Goal: Task Accomplishment & Management: Manage account settings

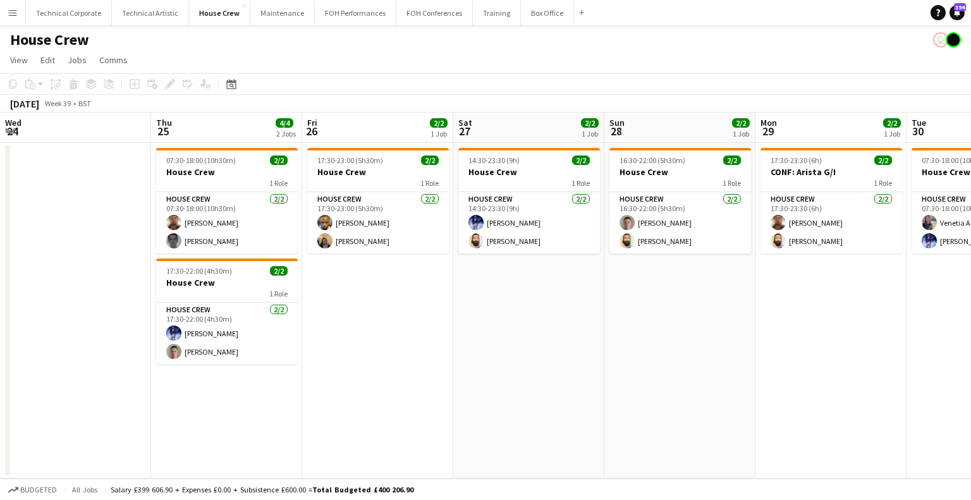
click at [610, 296] on app-calendar-viewport "Wed 24 Thu 25 4/4 2 Jobs Fri 26 2/2 1 Job Sat 27 2/2 1 Job Sun 28 2/2 1 Job Mon…" at bounding box center [485, 296] width 971 height 366
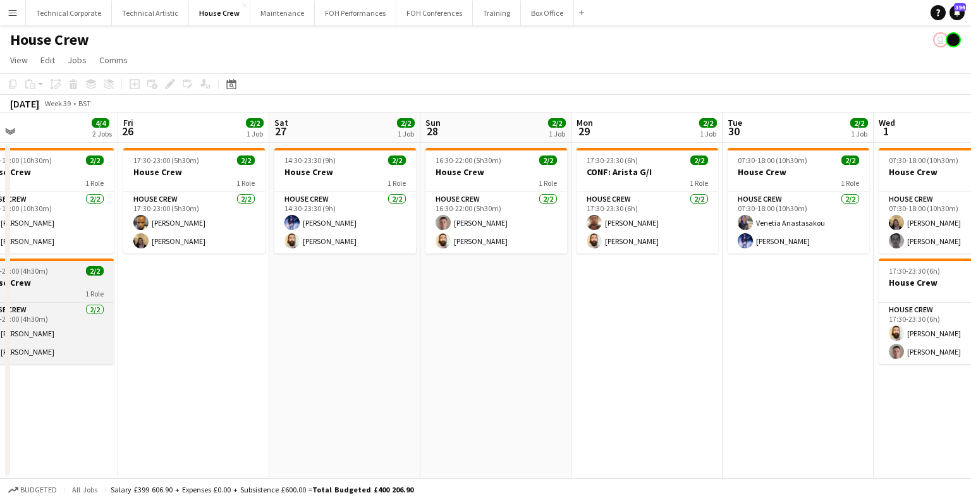
drag, startPoint x: 271, startPoint y: 277, endPoint x: 555, endPoint y: 283, distance: 284.0
click at [736, 298] on app-calendar-viewport "Tue 23 2/2 1 Job Wed 24 2/2 1 Job Thu 25 4/4 2 Jobs Fri 26 2/2 1 Job Sat 27 2/2…" at bounding box center [485, 296] width 971 height 366
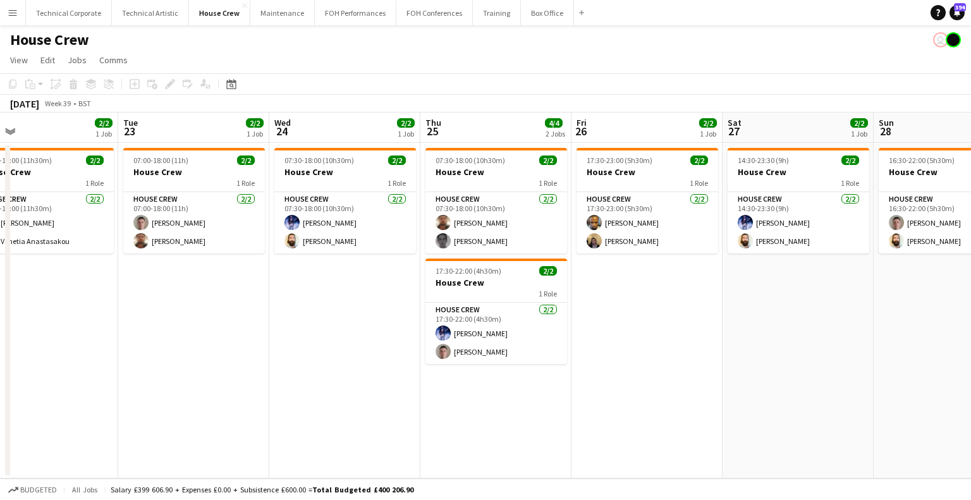
scroll to position [0, 334]
click at [232, 83] on icon at bounding box center [230, 84] width 9 height 10
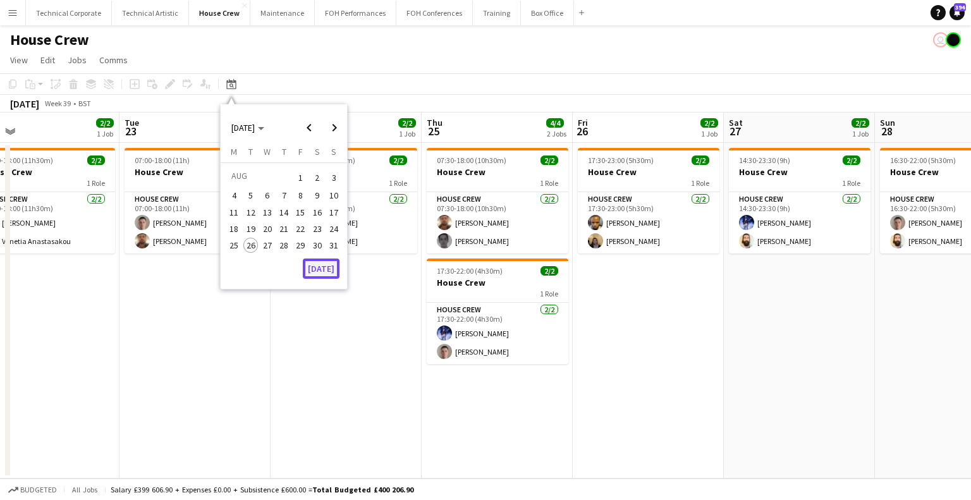
click at [334, 271] on button "[DATE]" at bounding box center [321, 269] width 37 height 20
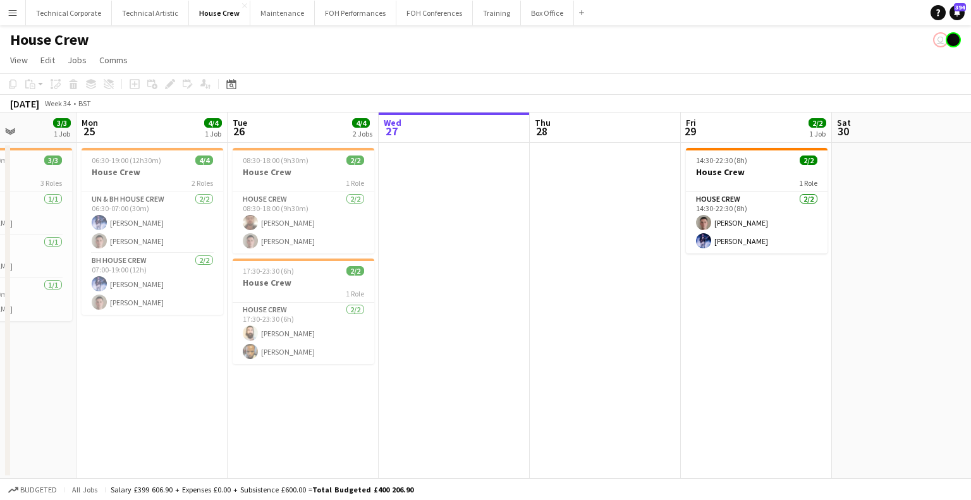
drag, startPoint x: 474, startPoint y: 260, endPoint x: 536, endPoint y: 256, distance: 62.1
click at [532, 257] on app-calendar-viewport "Fri 22 2/2 1 Job Sat 23 Sun 24 3/3 1 Job Mon 25 4/4 1 Job Tue 26 4/4 2 Jobs Wed…" at bounding box center [485, 296] width 971 height 366
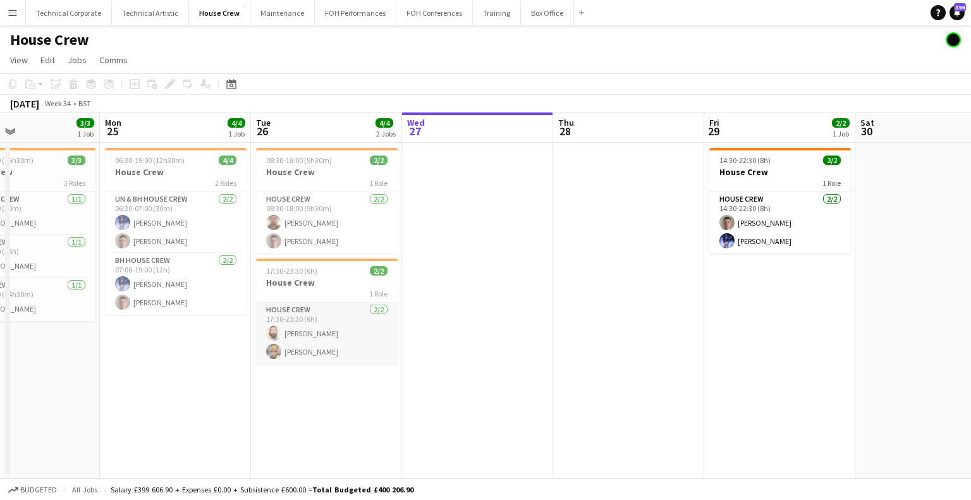
click at [337, 324] on app-card-role "House Crew 2/2 17:30-23:30 (6h) Justin Gartry Rhyan Jordan Holder" at bounding box center [327, 333] width 142 height 61
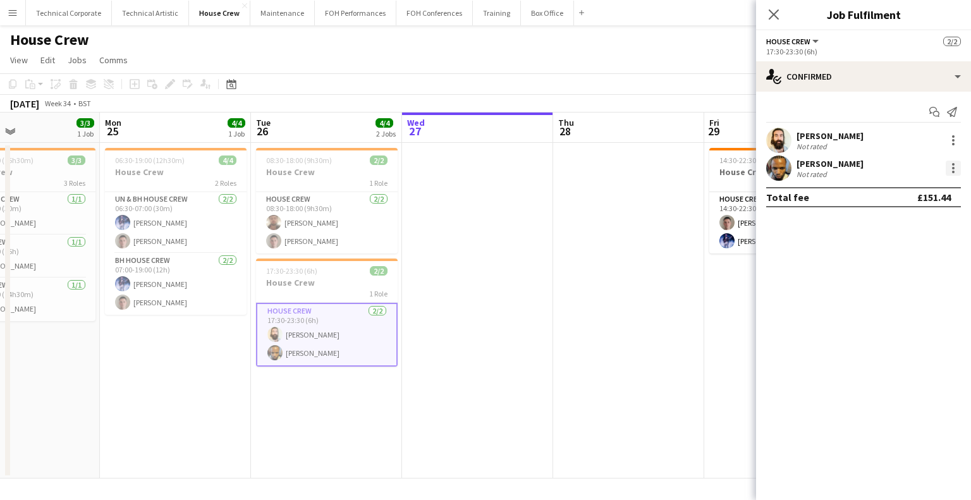
click at [954, 171] on div at bounding box center [953, 172] width 3 height 3
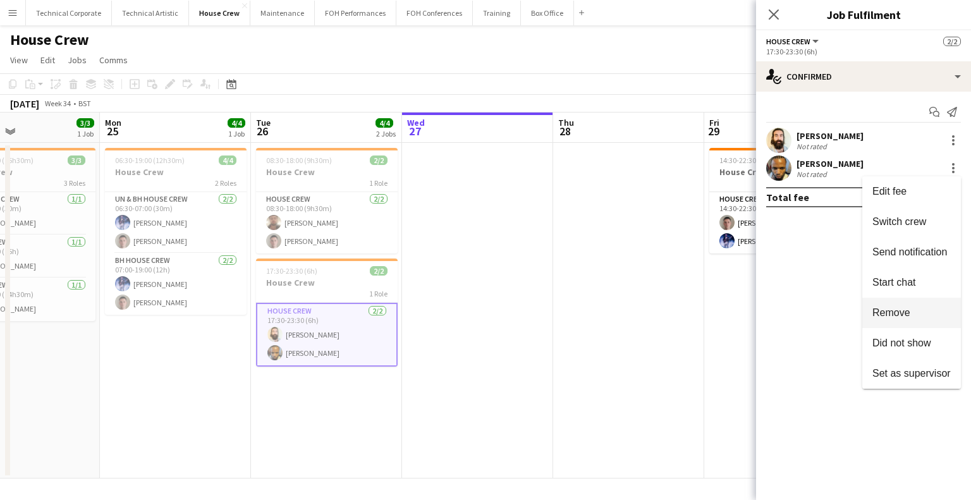
click at [898, 308] on span "Remove" at bounding box center [892, 312] width 38 height 11
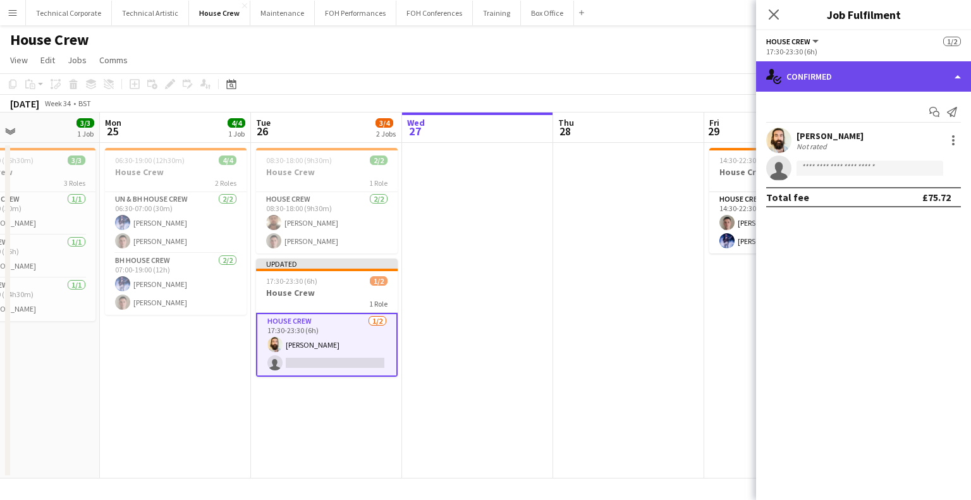
click at [825, 89] on div "single-neutral-actions-check-2 Confirmed" at bounding box center [863, 76] width 215 height 30
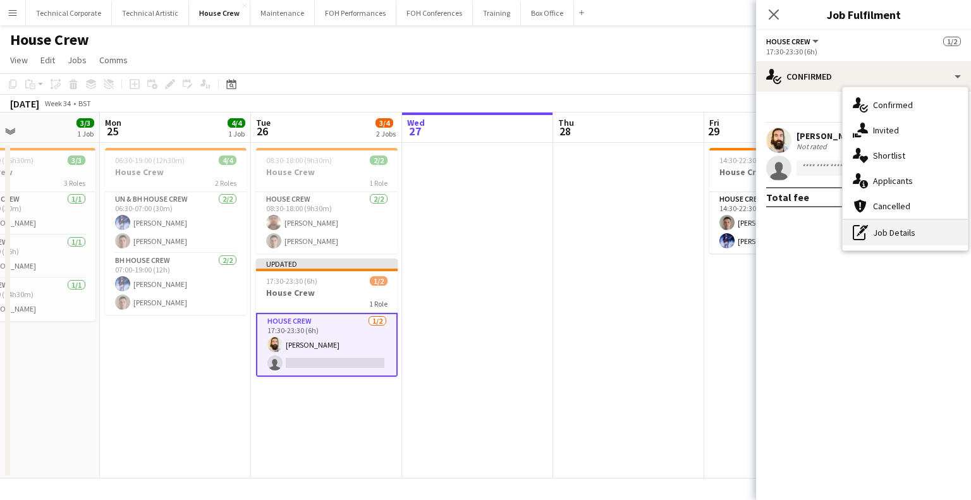
click at [883, 238] on div "pen-write Job Details" at bounding box center [905, 232] width 125 height 25
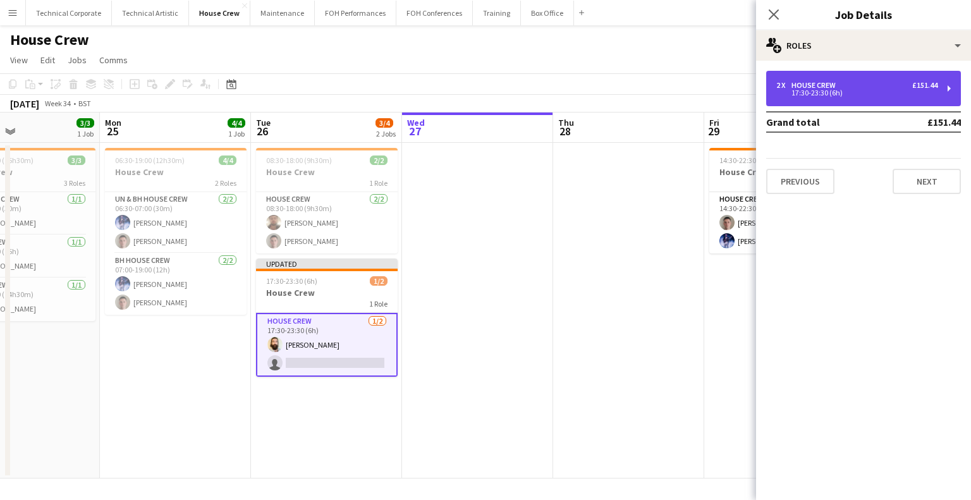
click at [848, 95] on div "17:30-23:30 (6h)" at bounding box center [856, 93] width 161 height 6
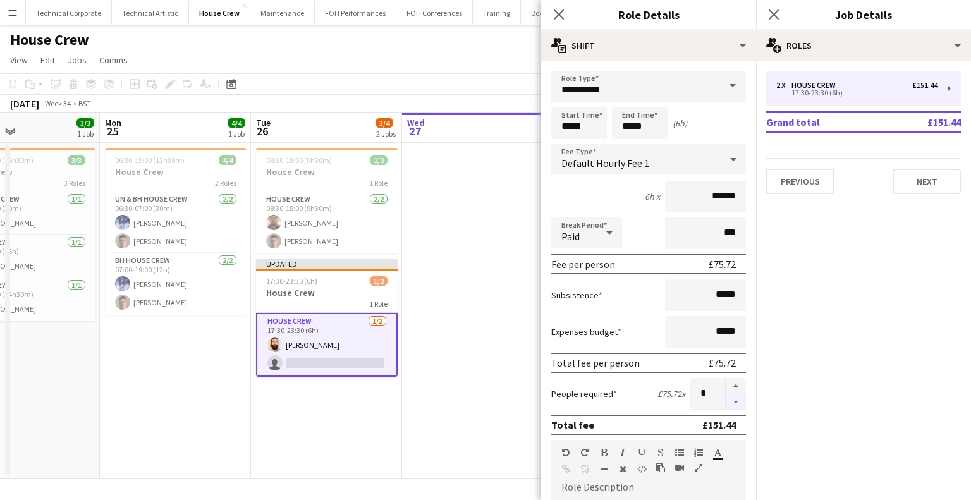
click at [726, 404] on button "button" at bounding box center [736, 403] width 20 height 16
type input "*"
drag, startPoint x: 488, startPoint y: 336, endPoint x: 478, endPoint y: 343, distance: 12.3
click at [486, 338] on app-date-cell at bounding box center [477, 311] width 151 height 336
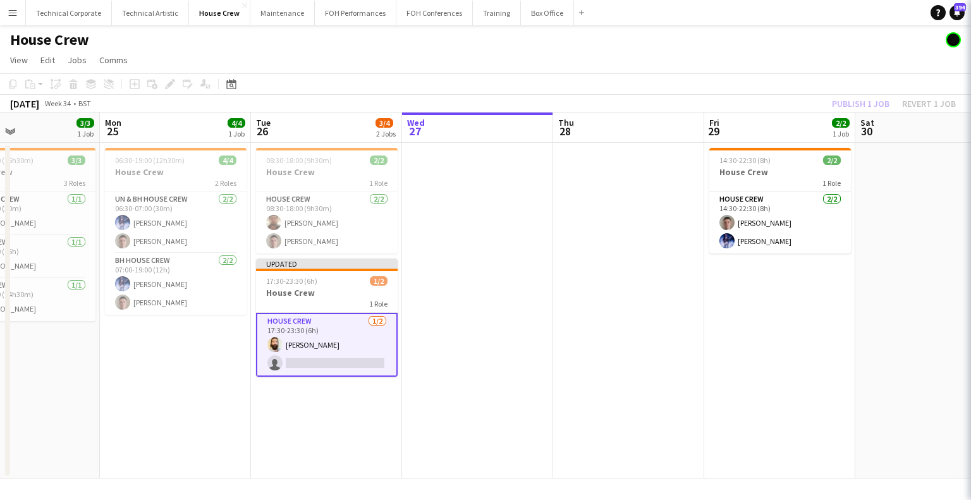
scroll to position [0, 356]
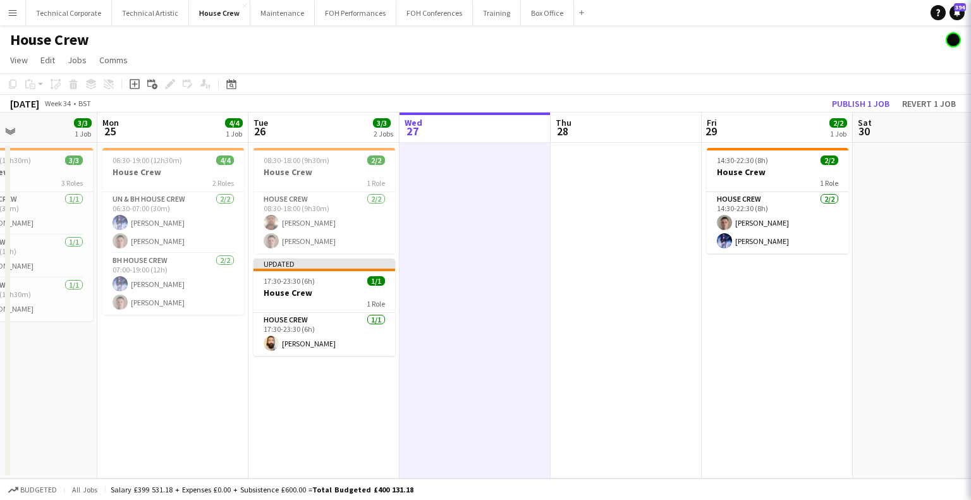
click at [478, 343] on app-date-cell at bounding box center [475, 311] width 151 height 336
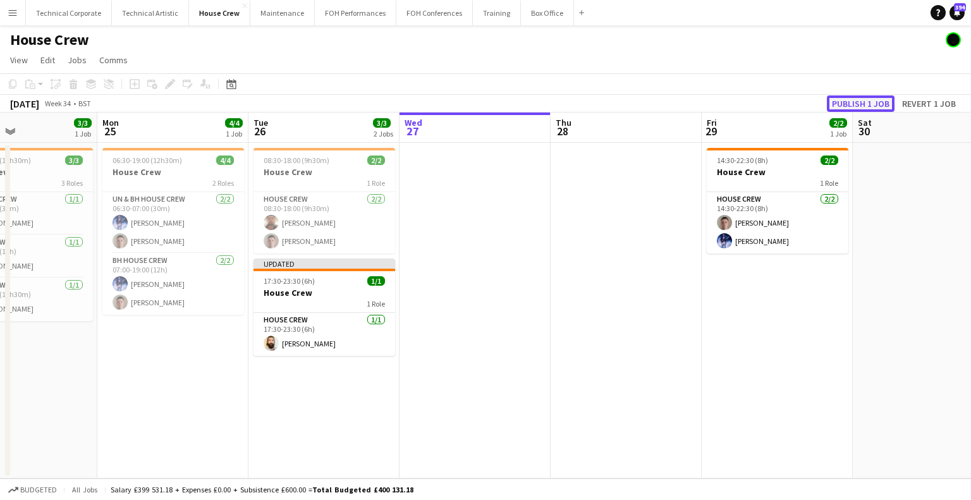
drag, startPoint x: 852, startPoint y: 110, endPoint x: 841, endPoint y: 120, distance: 15.2
click at [851, 111] on button "Publish 1 job" at bounding box center [861, 103] width 68 height 16
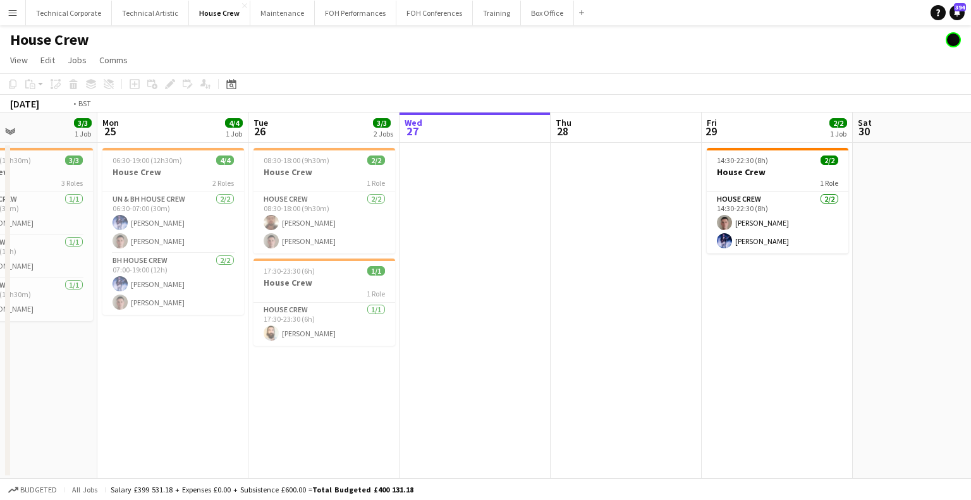
drag, startPoint x: 495, startPoint y: 266, endPoint x: 132, endPoint y: 314, distance: 366.0
click at [144, 307] on app-calendar-viewport "Fri 22 2/2 1 Job Sat 23 Sun 24 3/3 1 Job Mon 25 4/4 1 Job Tue 26 3/3 2 Jobs Wed…" at bounding box center [485, 296] width 971 height 366
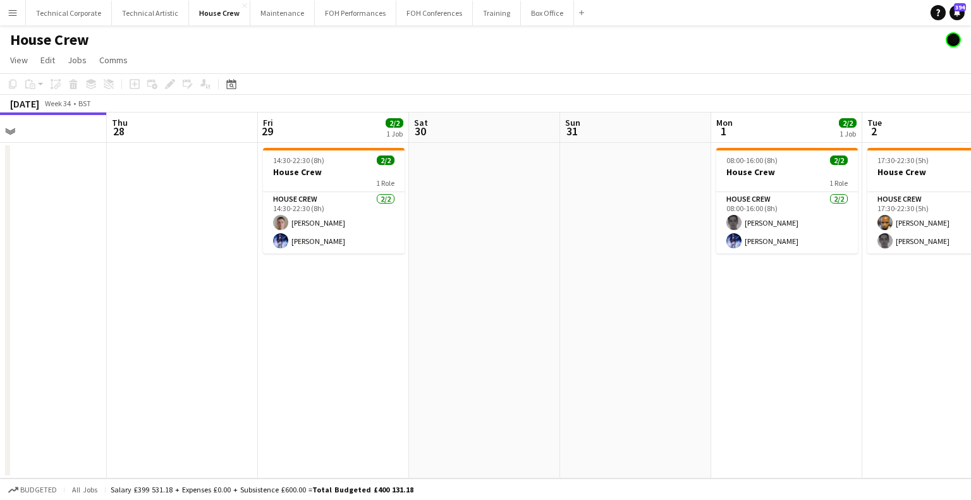
click at [200, 281] on app-calendar-viewport "Sun 24 3/3 1 Job Mon 25 4/4 1 Job Tue 26 3/3 2 Jobs Wed 27 Thu 28 Fri 29 2/2 1 …" at bounding box center [485, 296] width 971 height 366
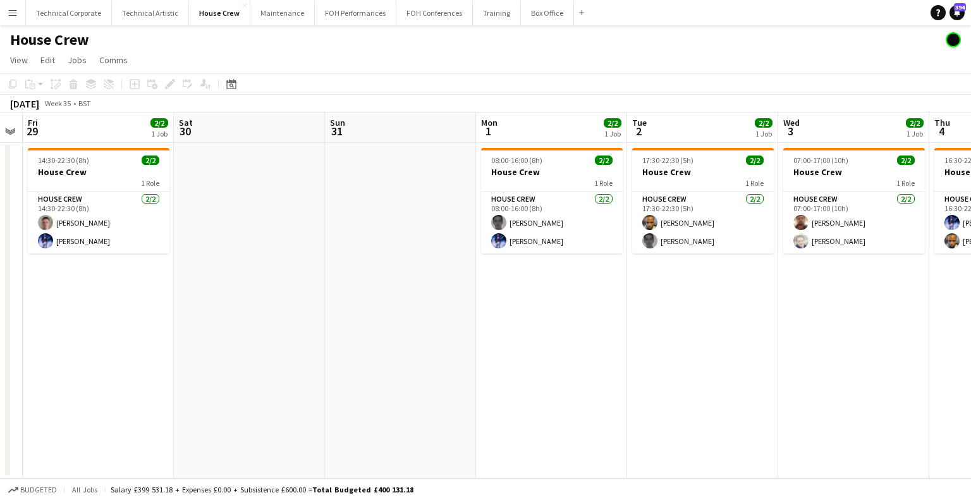
scroll to position [0, 436]
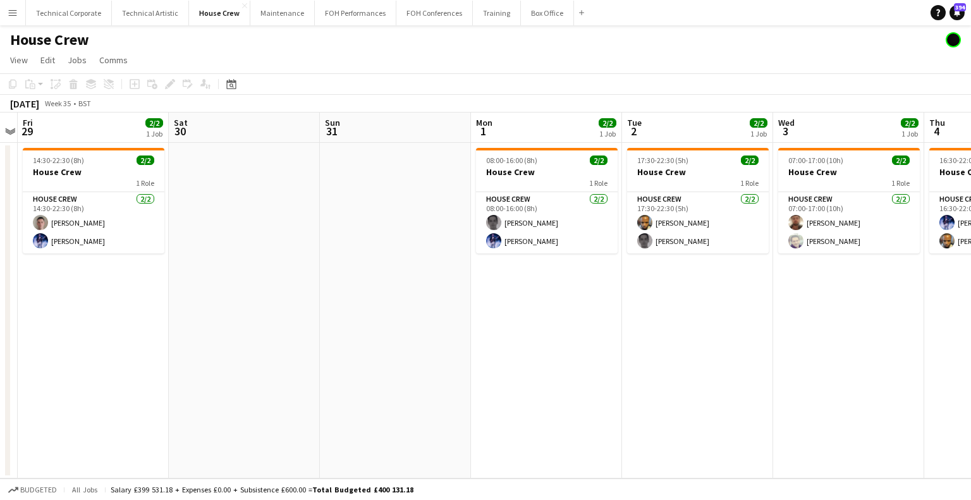
drag, startPoint x: 347, startPoint y: 262, endPoint x: 162, endPoint y: 299, distance: 188.9
click at [162, 294] on app-calendar-viewport "Tue 26 3/3 2 Jobs Wed 27 Thu 28 Fri 29 2/2 1 Job Sat 30 Sun 31 Mon 1 2/2 1 Job …" at bounding box center [485, 296] width 971 height 366
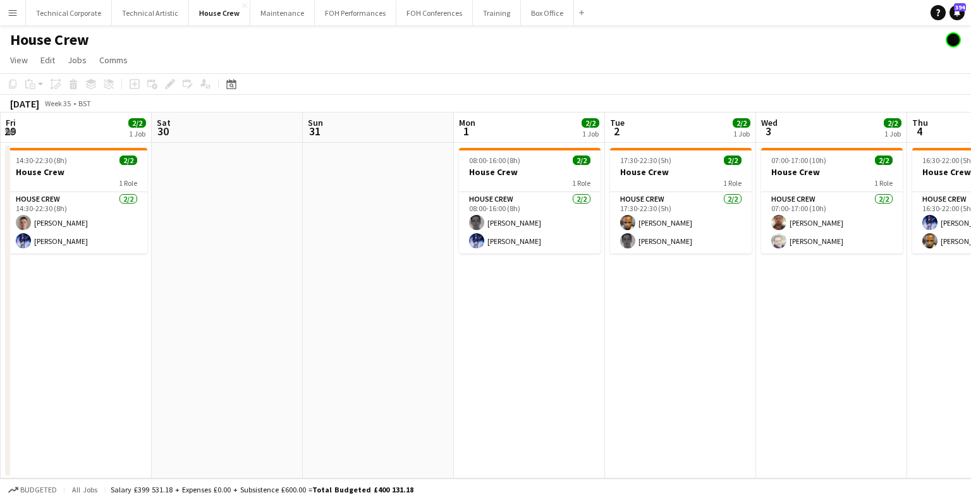
scroll to position [0, 297]
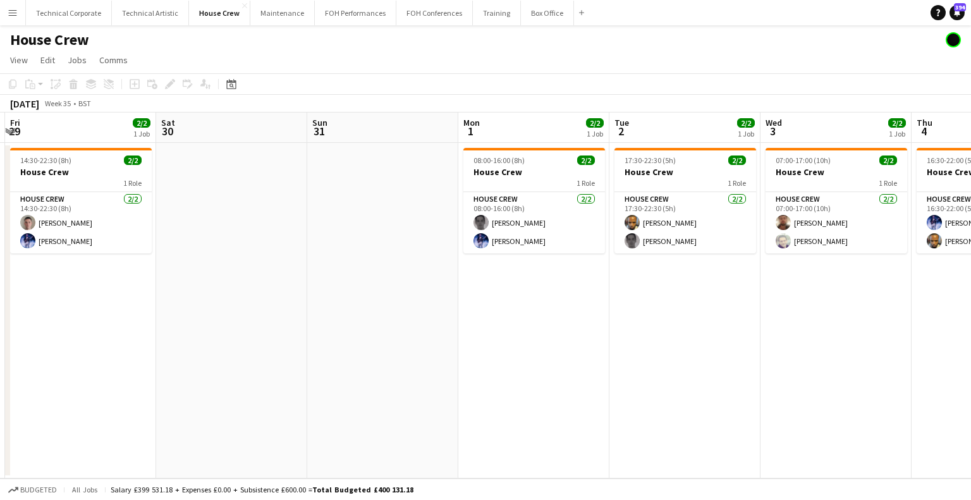
drag, startPoint x: 393, startPoint y: 318, endPoint x: 683, endPoint y: 317, distance: 290.2
click at [683, 317] on app-calendar-viewport "Wed 27 Thu 28 Fri 29 2/2 1 Job Sat 30 Sun 31 Mon 1 2/2 1 Job Tue 2 2/2 1 Job We…" at bounding box center [485, 296] width 971 height 366
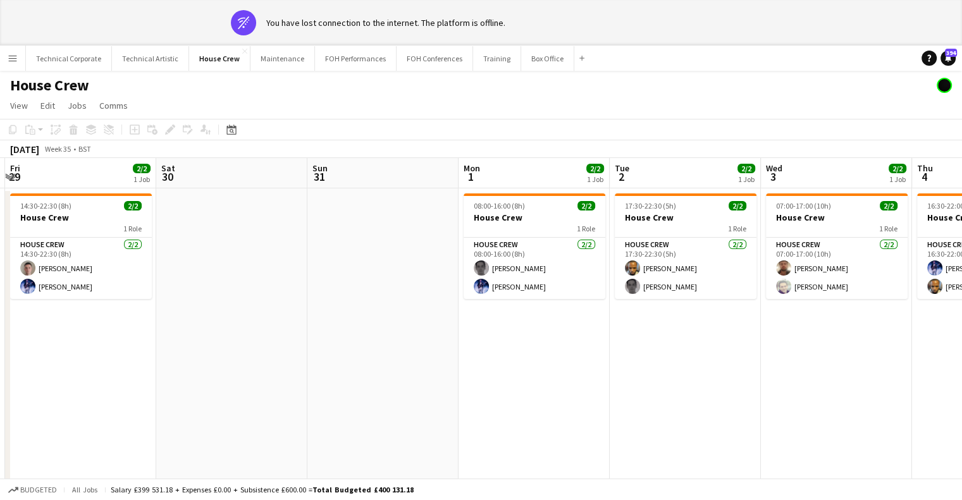
click at [556, 342] on app-date-cell "08:00-16:00 (8h) 2/2 House Crew 1 Role House Crew 2/2 08:00-16:00 (8h) Johnny M…" at bounding box center [533, 356] width 151 height 336
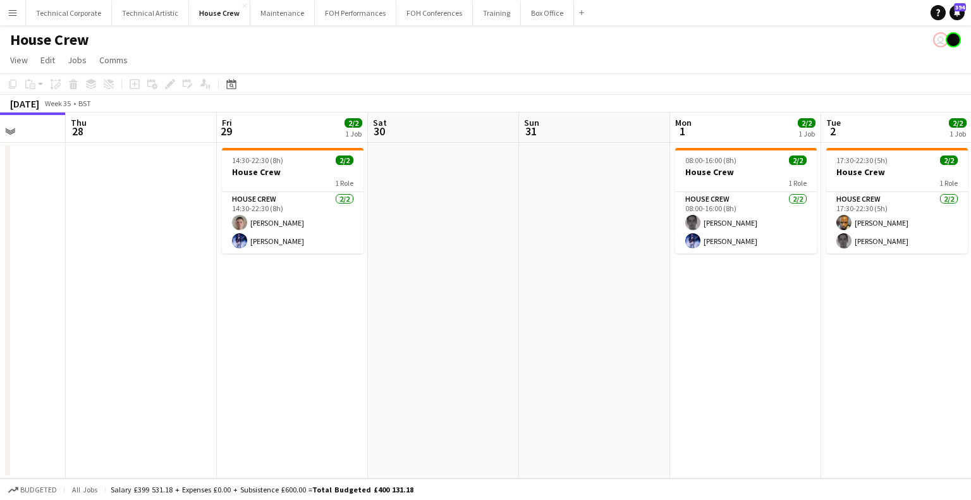
drag, startPoint x: 340, startPoint y: 275, endPoint x: 551, endPoint y: 290, distance: 212.3
click at [551, 290] on app-calendar-viewport "Mon 25 4/4 1 Job Tue 26 3/3 2 Jobs Wed 27 Thu 28 Fri 29 2/2 1 Job Sat 30 Sun 31…" at bounding box center [485, 296] width 971 height 366
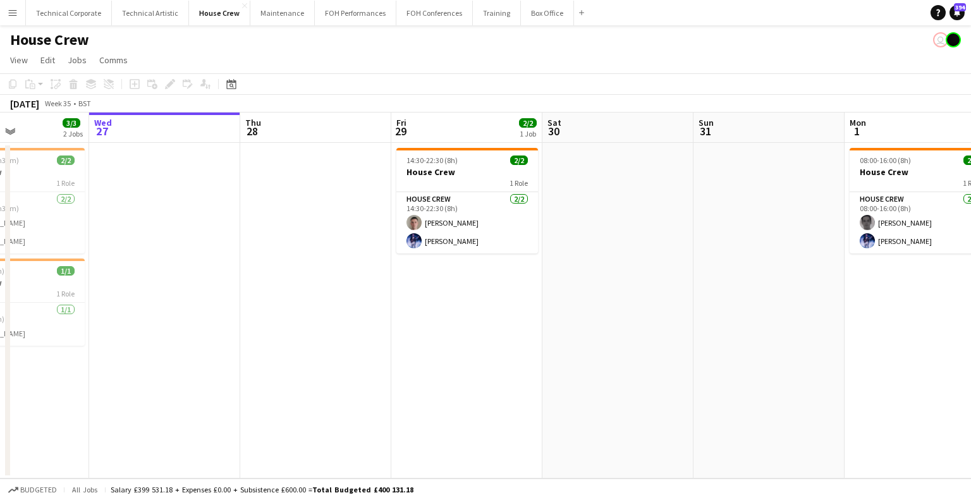
drag, startPoint x: 301, startPoint y: 293, endPoint x: 475, endPoint y: 290, distance: 174.6
click at [475, 290] on app-calendar-viewport "Sun 24 3/3 1 Job Mon 25 4/4 1 Job Tue 26 3/3 2 Jobs Wed 27 Thu 28 Fri 29 2/2 1 …" at bounding box center [485, 296] width 971 height 366
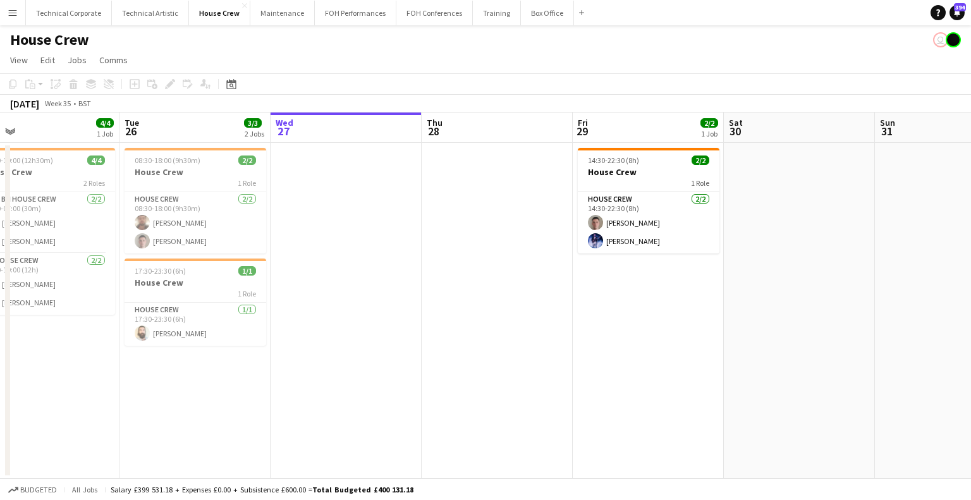
drag, startPoint x: 233, startPoint y: 323, endPoint x: 412, endPoint y: 310, distance: 179.4
click at [412, 310] on app-calendar-viewport "Sat 23 Sun 24 3/3 1 Job Mon 25 4/4 1 Job Tue 26 3/3 2 Jobs Wed 27 Thu 28 Fri 29…" at bounding box center [485, 296] width 971 height 366
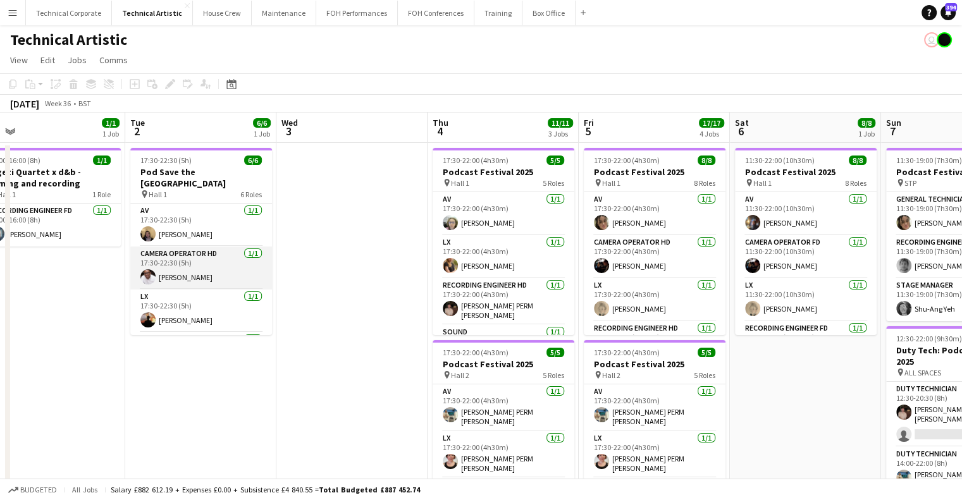
click at [202, 262] on app-card-role "Camera Operator HD 1/1 17:30-22:30 (5h) Moses Moloi" at bounding box center [201, 268] width 142 height 43
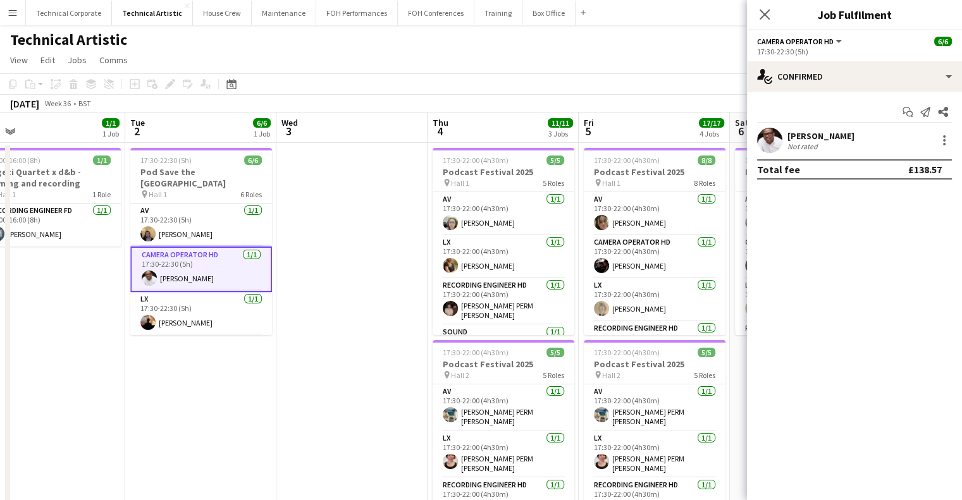
click at [806, 131] on div "[PERSON_NAME]" at bounding box center [820, 135] width 67 height 11
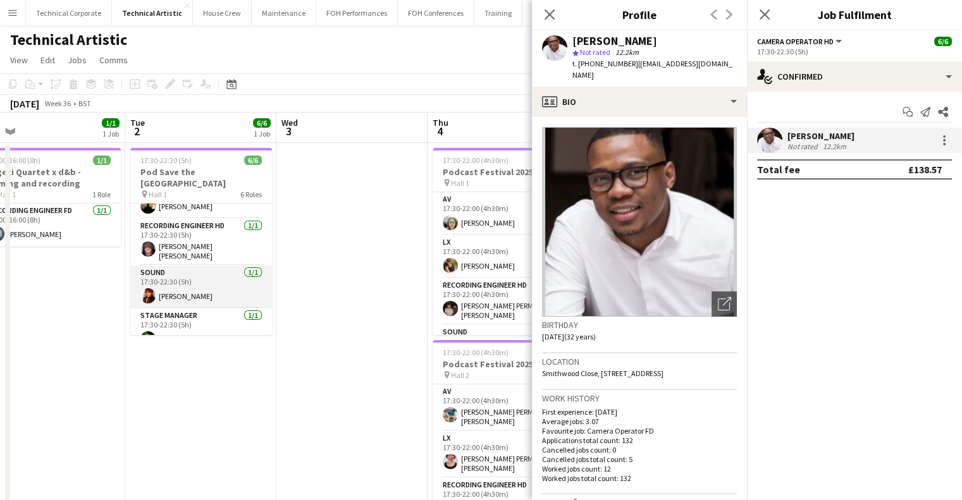
scroll to position [63, 0]
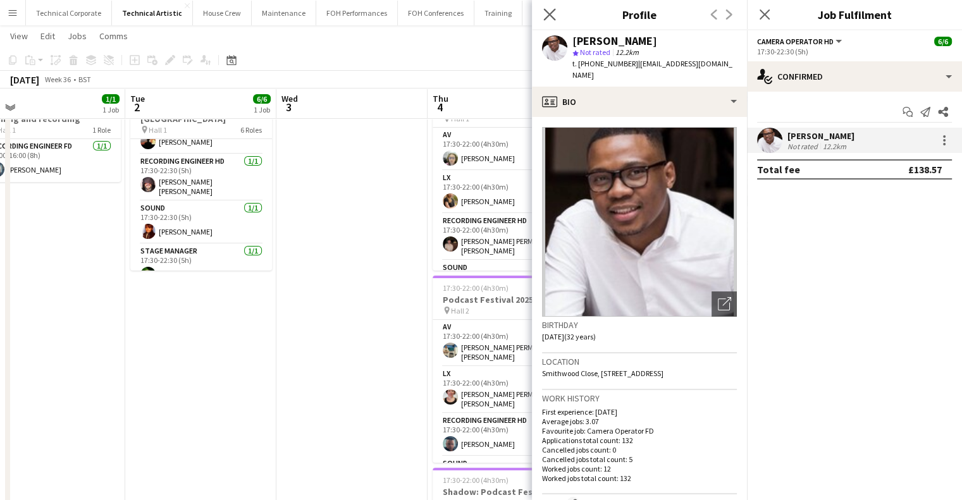
drag, startPoint x: 553, startPoint y: 21, endPoint x: 554, endPoint y: 28, distance: 6.4
click at [553, 22] on app-icon "Close pop-in" at bounding box center [549, 14] width 15 height 15
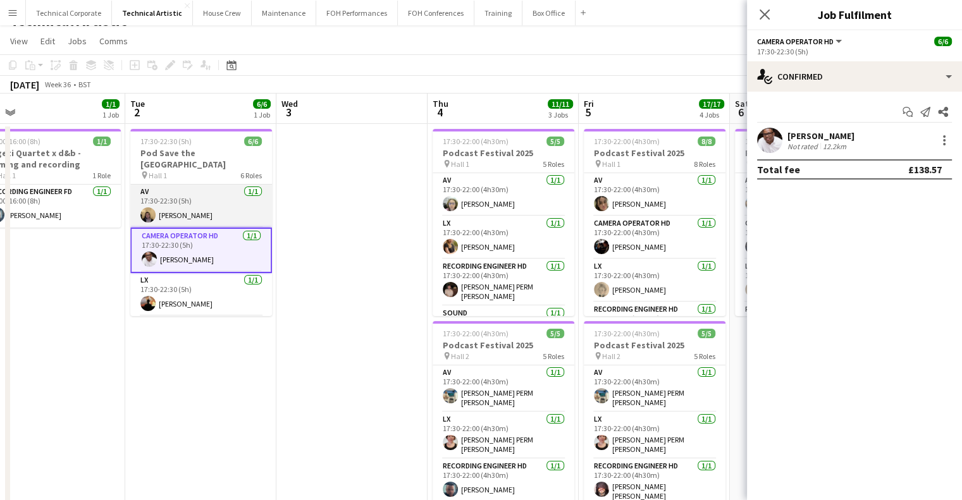
scroll to position [0, 0]
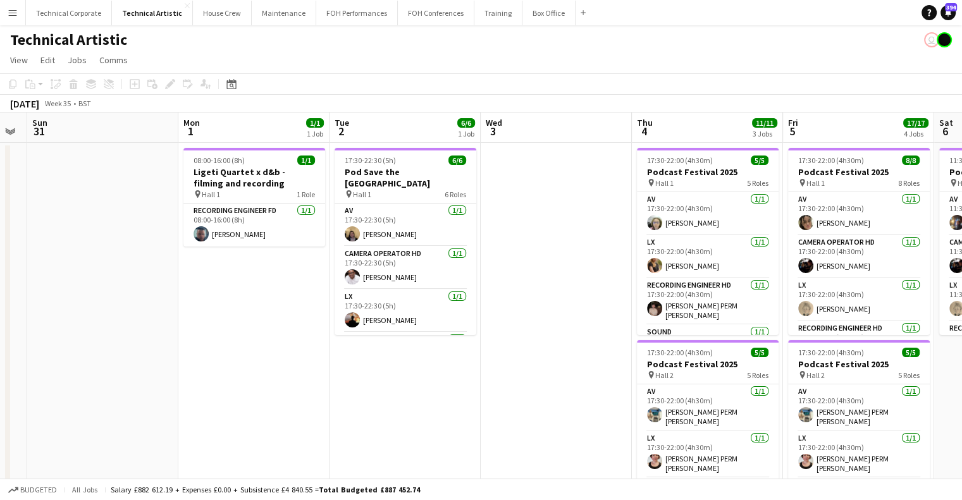
drag, startPoint x: 274, startPoint y: 275, endPoint x: 480, endPoint y: 316, distance: 210.2
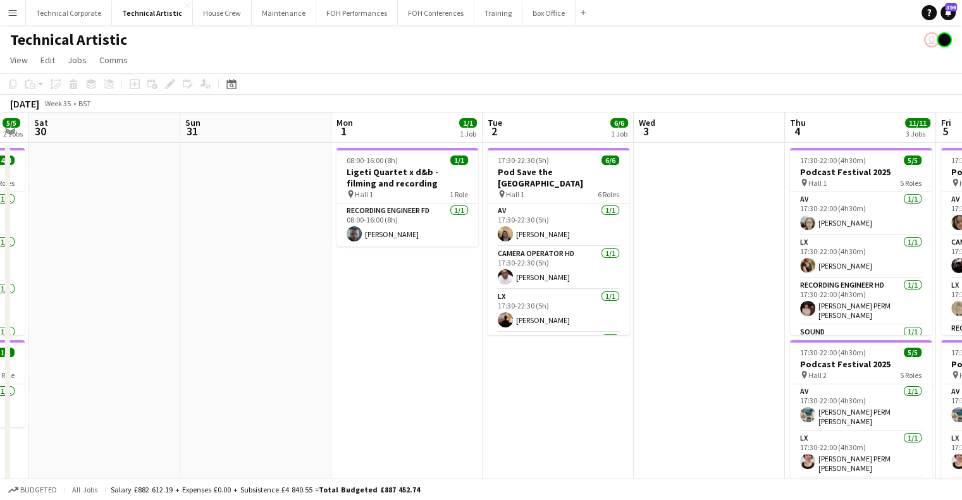
drag, startPoint x: 99, startPoint y: 330, endPoint x: 539, endPoint y: 329, distance: 440.7
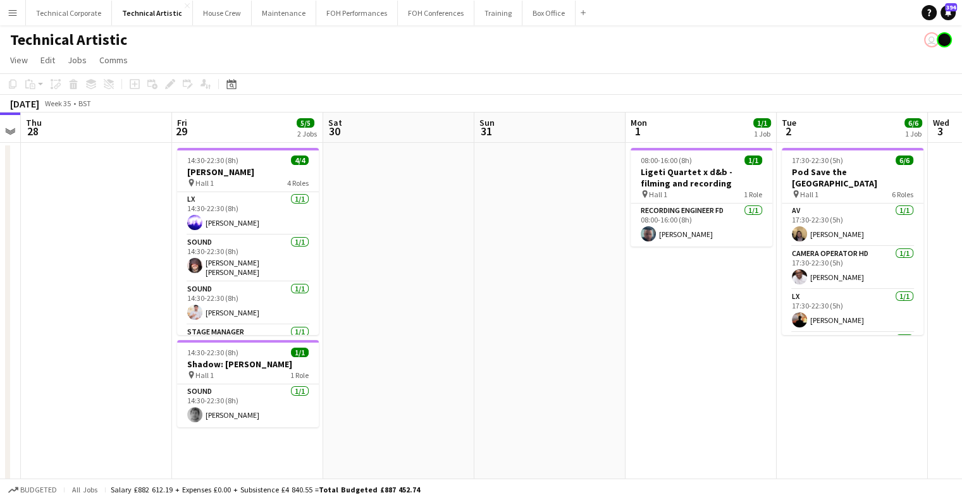
drag, startPoint x: 407, startPoint y: 356, endPoint x: 373, endPoint y: 303, distance: 62.8
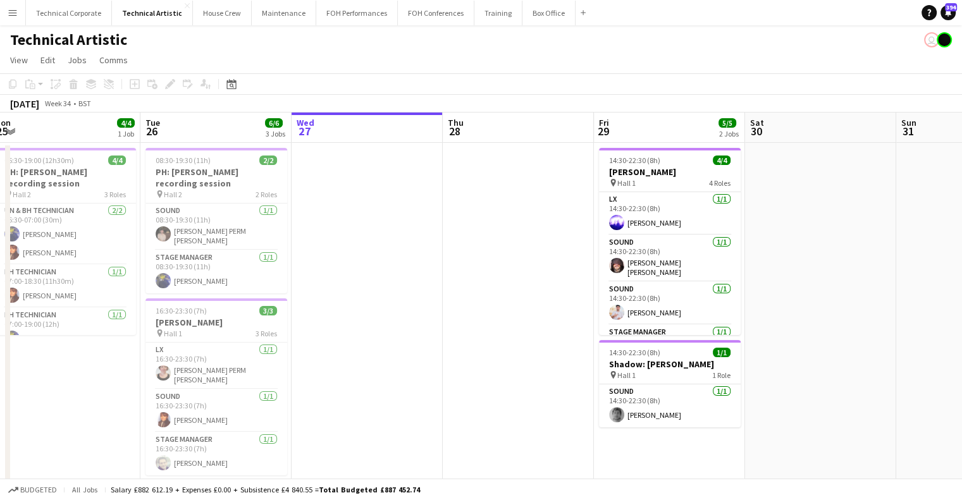
scroll to position [0, 311]
drag, startPoint x: 279, startPoint y: 220, endPoint x: 412, endPoint y: 216, distance: 132.8
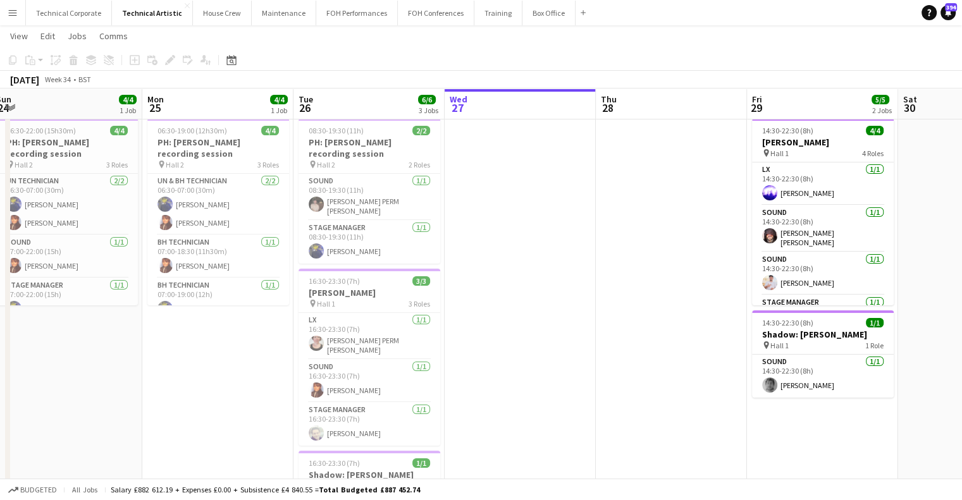
scroll to position [0, 0]
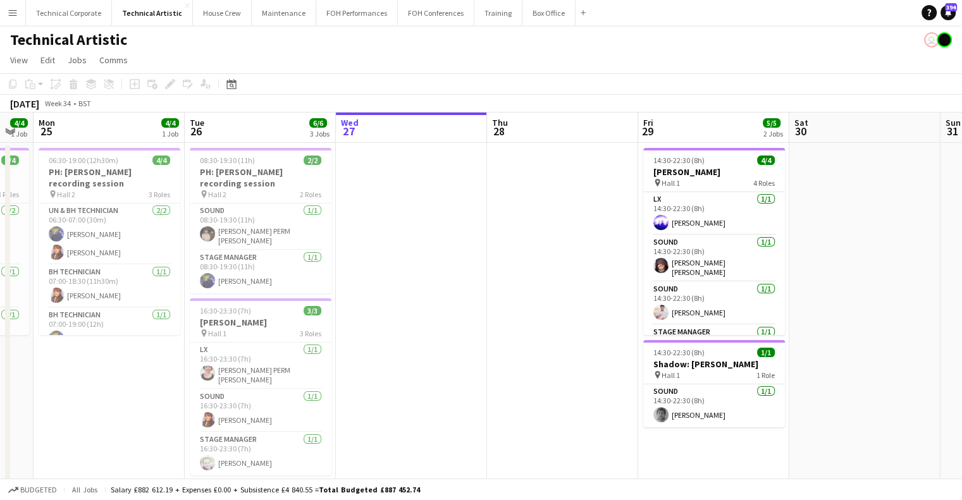
drag, startPoint x: 463, startPoint y: 371, endPoint x: 434, endPoint y: 377, distance: 29.8
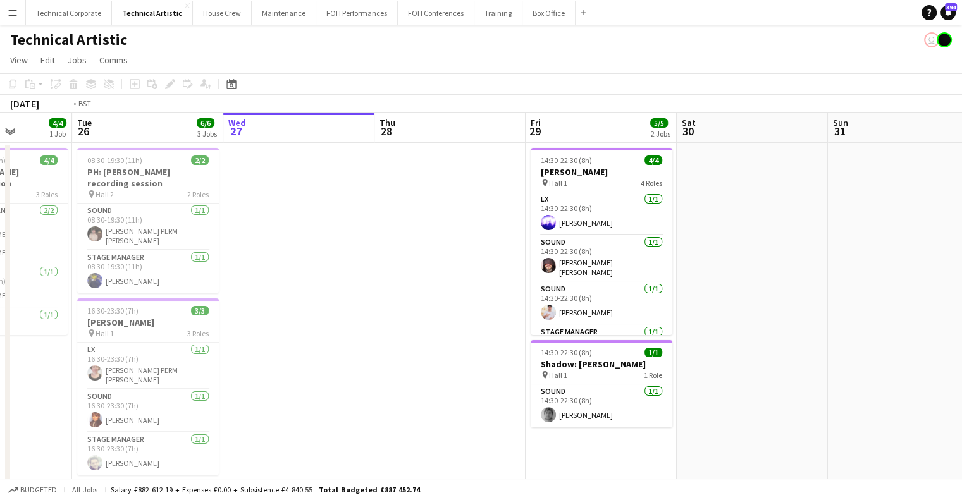
drag, startPoint x: 546, startPoint y: 327, endPoint x: 469, endPoint y: 345, distance: 79.1
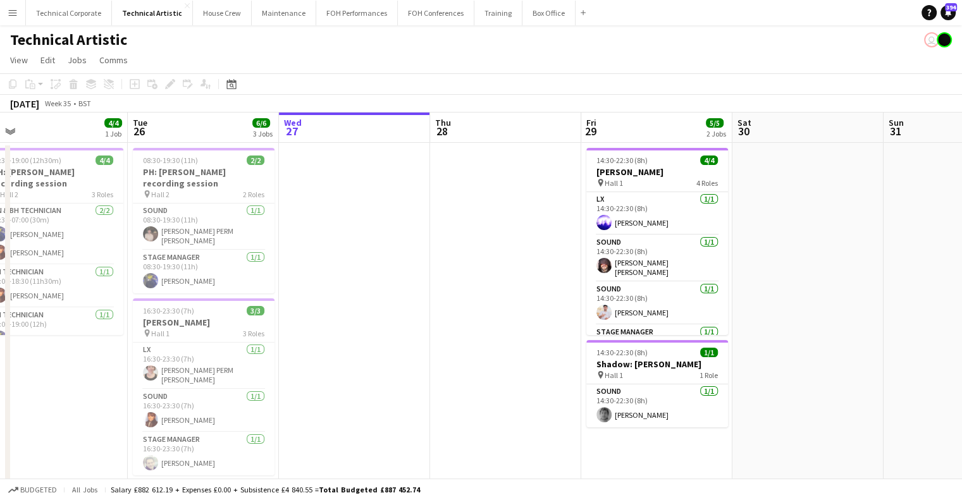
drag, startPoint x: 636, startPoint y: 377, endPoint x: 432, endPoint y: 402, distance: 205.7
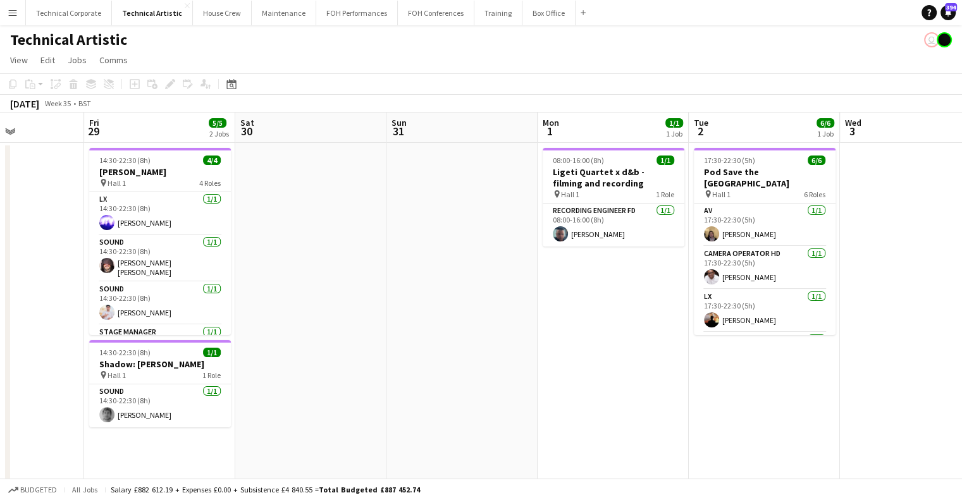
drag, startPoint x: 384, startPoint y: 379, endPoint x: 861, endPoint y: 372, distance: 476.2
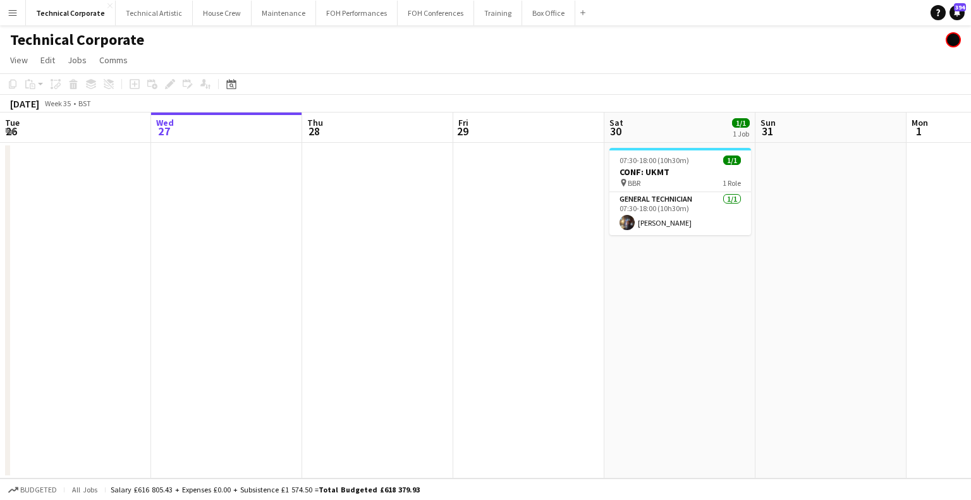
drag, startPoint x: 355, startPoint y: 295, endPoint x: 721, endPoint y: 271, distance: 366.9
click at [202, 296] on app-calendar-viewport "Sun 24 Mon 25 Tue 26 Wed 27 Thu 28 Fri 29 Sat 30 1/1 1 Job Sun 31 Mon 1 Tue 2 W…" at bounding box center [485, 296] width 971 height 366
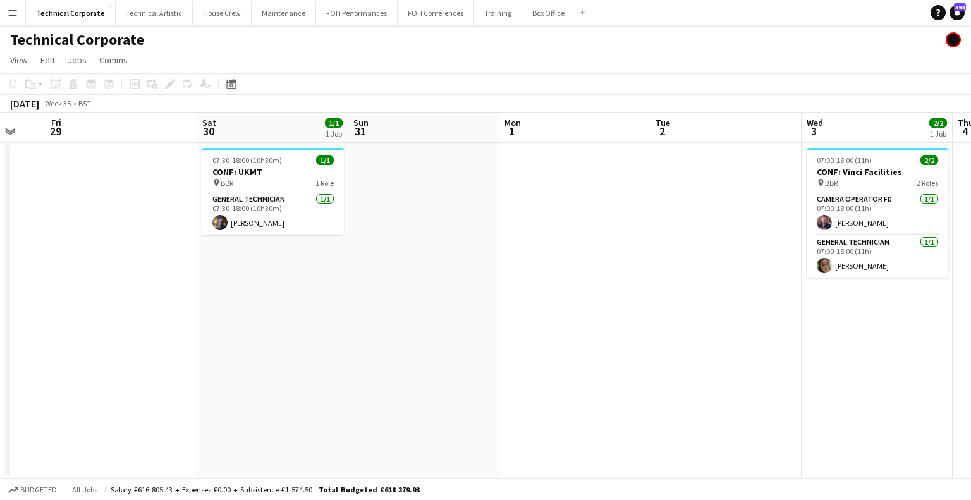
drag, startPoint x: 379, startPoint y: 313, endPoint x: 656, endPoint y: 300, distance: 277.3
click at [369, 314] on app-calendar-viewport "Tue 26 Wed 27 Thu 28 Fri 29 Sat 30 1/1 1 Job Sun 31 Mon 1 Tue 2 Wed 3 2/2 1 Job…" at bounding box center [485, 296] width 971 height 366
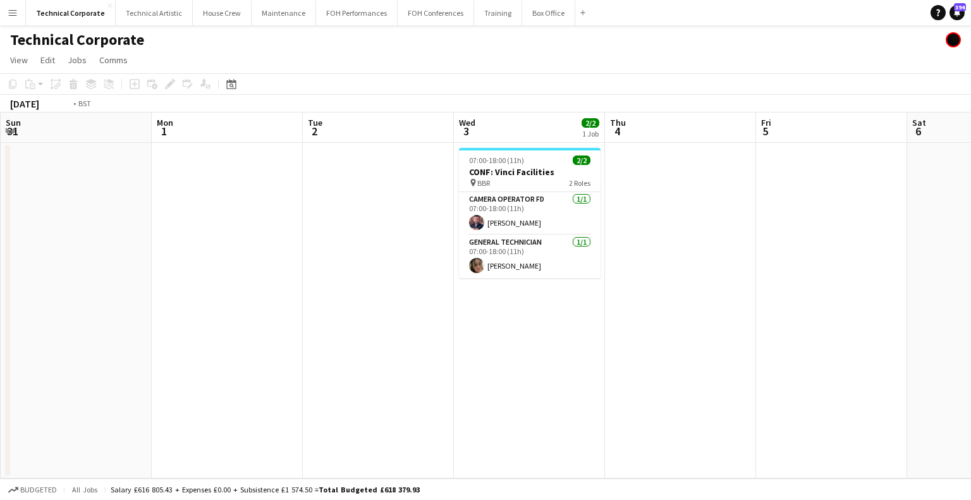
drag, startPoint x: 362, startPoint y: 352, endPoint x: 341, endPoint y: 353, distance: 20.3
click at [341, 353] on app-calendar-viewport "Thu 28 Fri 29 Sat 30 1/1 1 Job Sun 31 Mon 1 Tue 2 Wed 3 2/2 1 Job Thu 4 Fri 5 S…" at bounding box center [485, 296] width 971 height 366
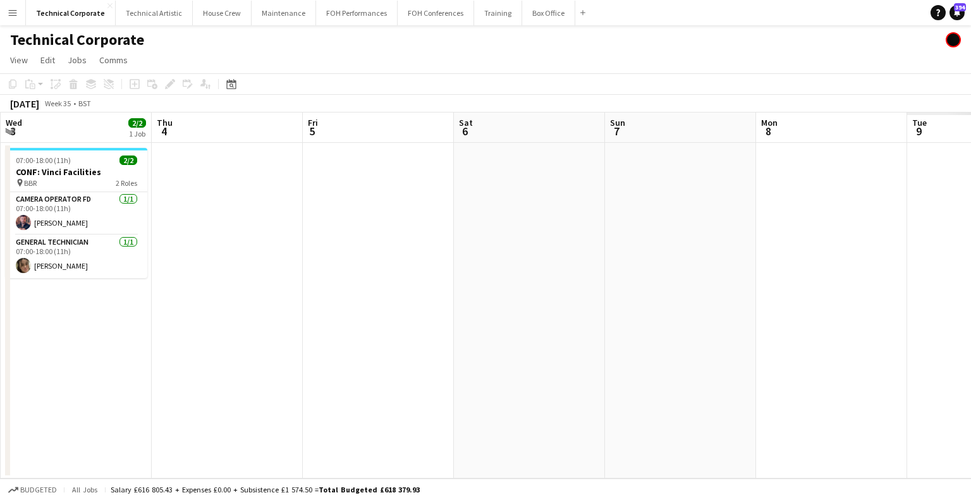
drag, startPoint x: 432, startPoint y: 330, endPoint x: 379, endPoint y: 334, distance: 52.6
click at [379, 334] on app-calendar-viewport "Sun 31 Mon 1 Tue 2 Wed 3 2/2 1 Job Thu 4 Fri 5 Sat 6 Sun 7 Mon 8 Tue 9 Wed 10 T…" at bounding box center [485, 296] width 971 height 366
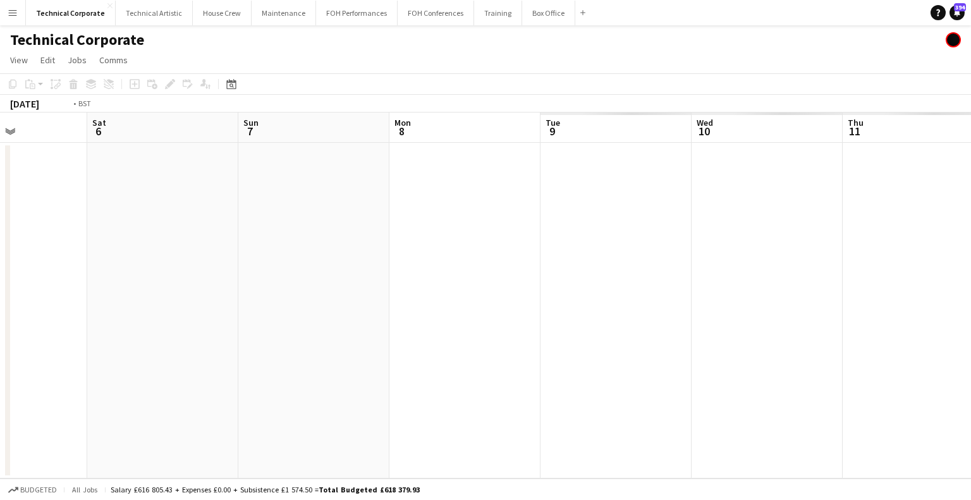
drag, startPoint x: 761, startPoint y: 310, endPoint x: 374, endPoint y: 325, distance: 387.3
click at [356, 331] on app-calendar-viewport "Tue 2 Wed 3 2/2 1 Job Thu 4 Fri 5 Sat 6 Sun 7 Mon 8 Tue 9 Wed 10 Thu 11 Fri 12 …" at bounding box center [485, 296] width 971 height 366
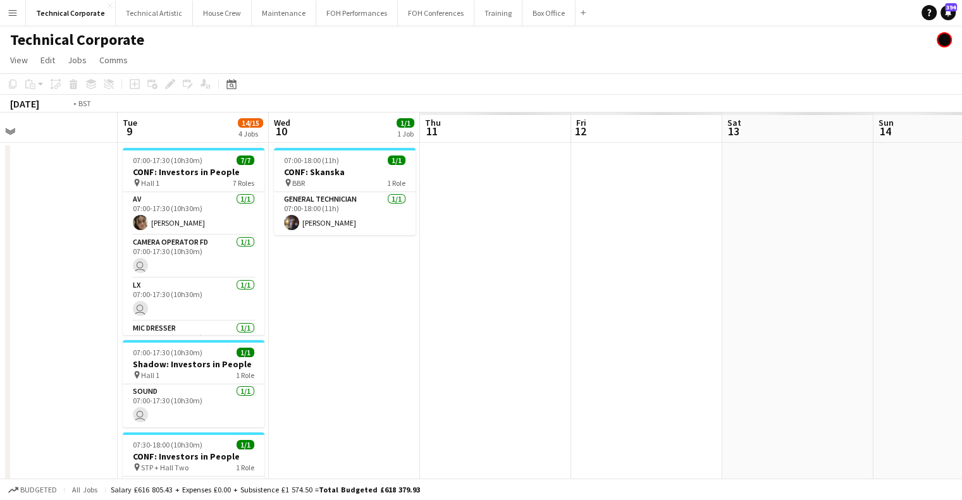
drag, startPoint x: 411, startPoint y: 329, endPoint x: 837, endPoint y: 336, distance: 426.2
click at [837, 336] on app-calendar-viewport "Sat 6 Sun 7 Mon 8 Tue 9 14/15 4 Jobs Wed 10 1/1 1 Job Thu 11 Fri 12 Sat 13 Sun …" at bounding box center [481, 437] width 962 height 649
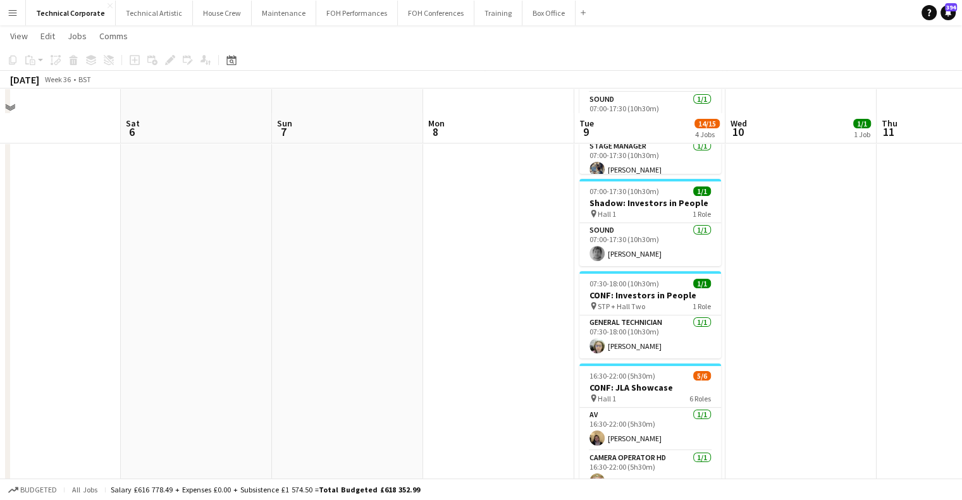
scroll to position [253, 0]
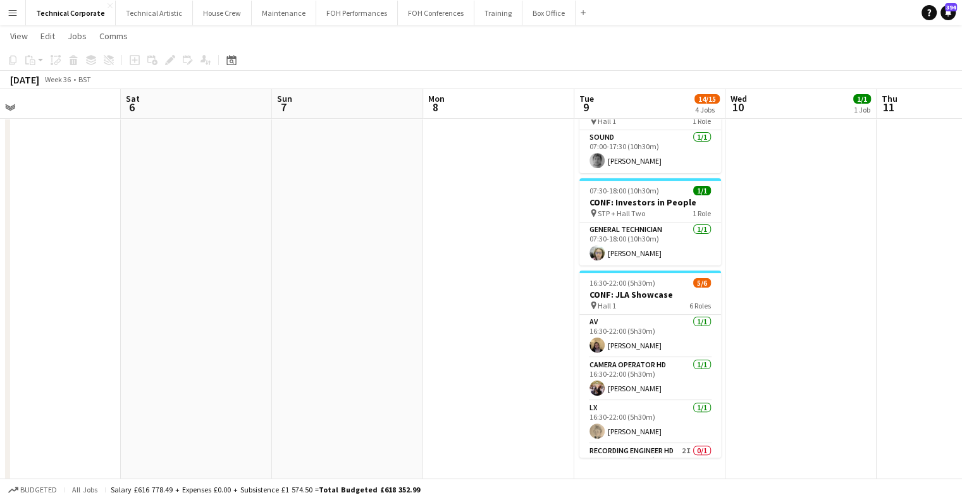
click at [499, 384] on app-date-cell at bounding box center [498, 369] width 151 height 960
click at [518, 293] on app-date-cell at bounding box center [498, 369] width 151 height 960
click at [517, 293] on app-date-cell at bounding box center [496, 369] width 151 height 960
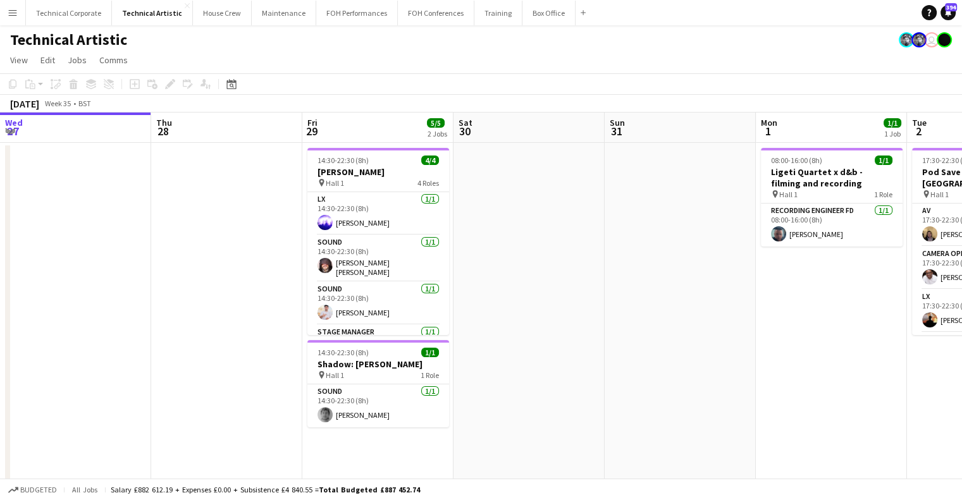
click at [745, 353] on app-calendar-viewport "Wed 27 Thu 28 Fri 29 5/5 2 Jobs Sat 30 Sun 31 Mon 1 1/1 1 Job Tue 2 6/6 1 Job W…" at bounding box center [481, 385] width 962 height 545
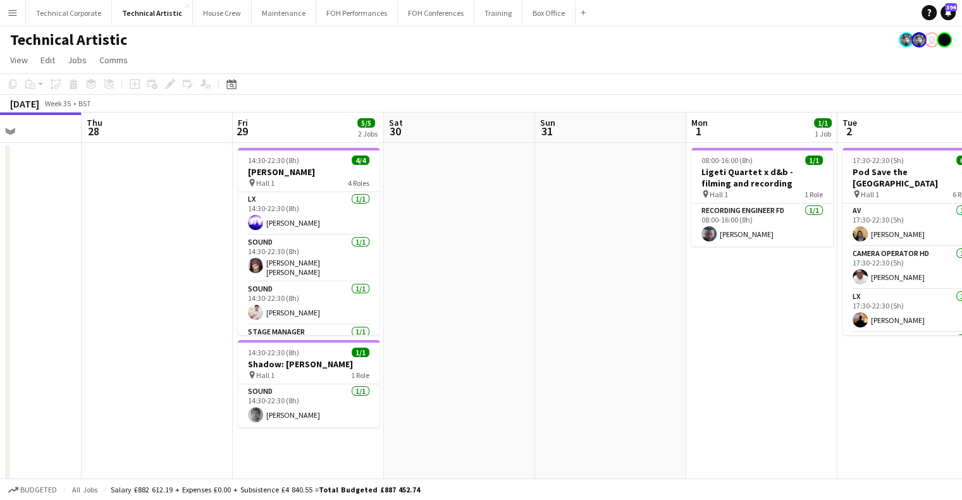
scroll to position [0, 374]
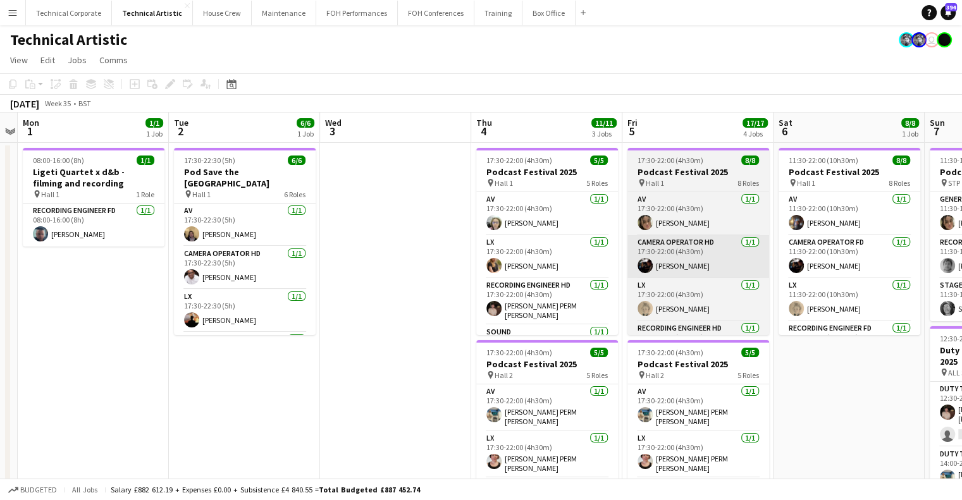
drag, startPoint x: 369, startPoint y: 293, endPoint x: 751, endPoint y: 254, distance: 384.5
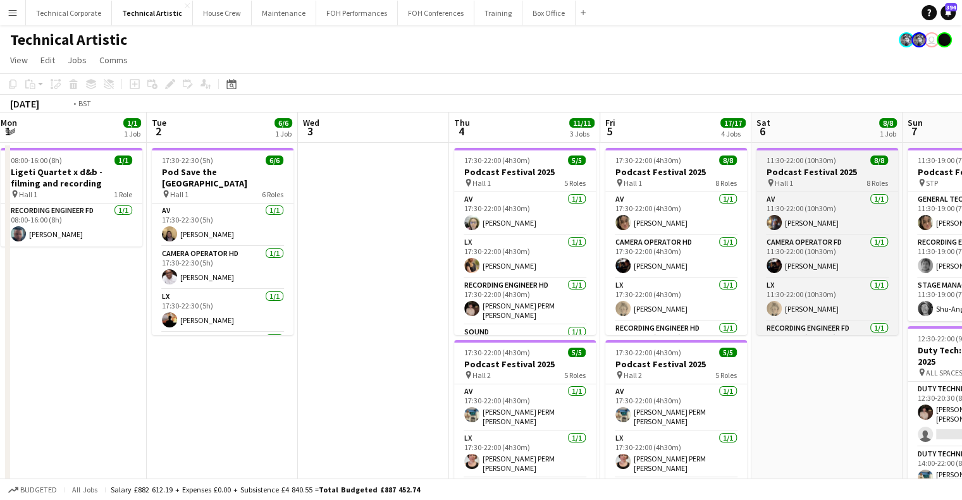
drag, startPoint x: 706, startPoint y: 271, endPoint x: 571, endPoint y: 265, distance: 134.8
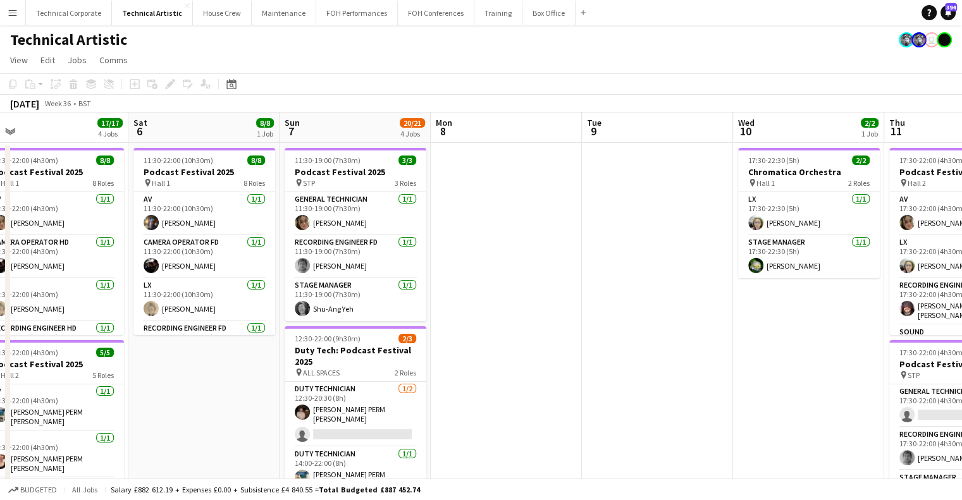
drag, startPoint x: 379, startPoint y: 294, endPoint x: 357, endPoint y: 295, distance: 22.8
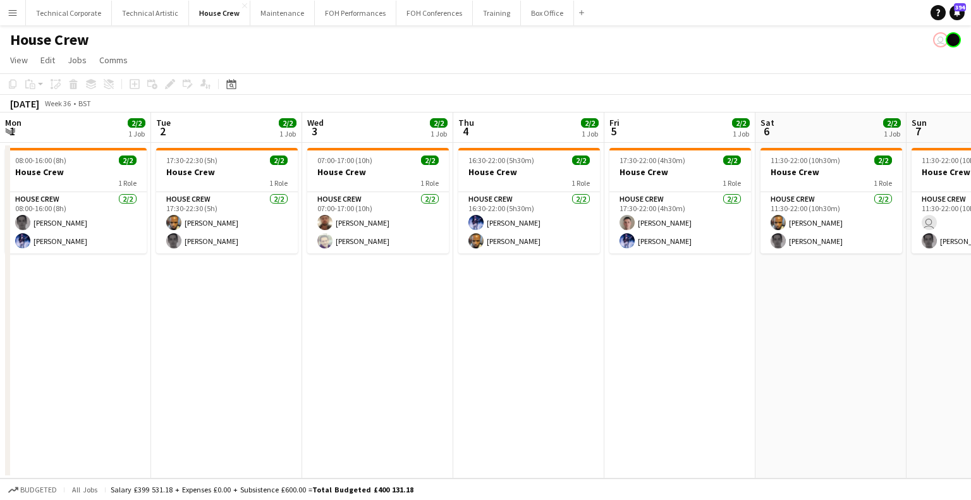
scroll to position [0, 355]
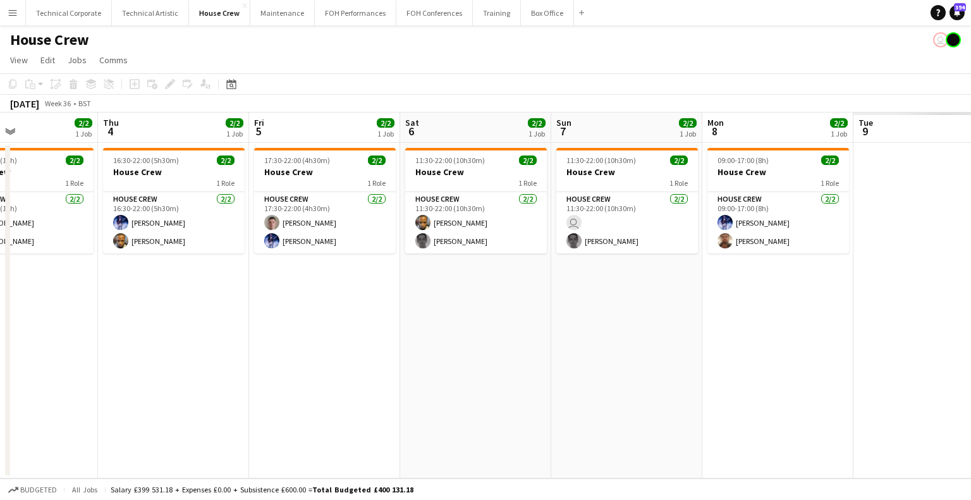
click at [372, 273] on app-calendar-viewport "Mon 1 2/2 1 Job Tue 2 2/2 1 Job Wed 3 2/2 1 Job Thu 4 2/2 1 Job Fri 5 2/2 1 Job…" at bounding box center [485, 296] width 971 height 366
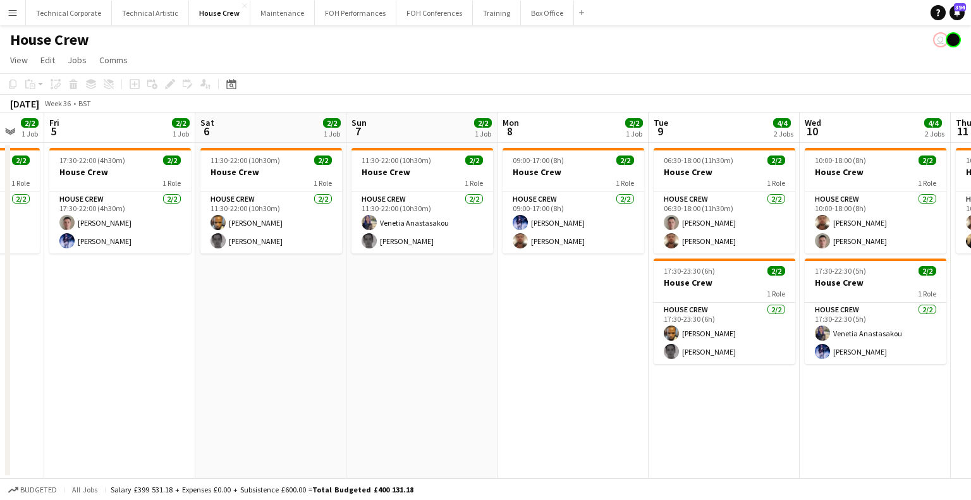
scroll to position [0, 412]
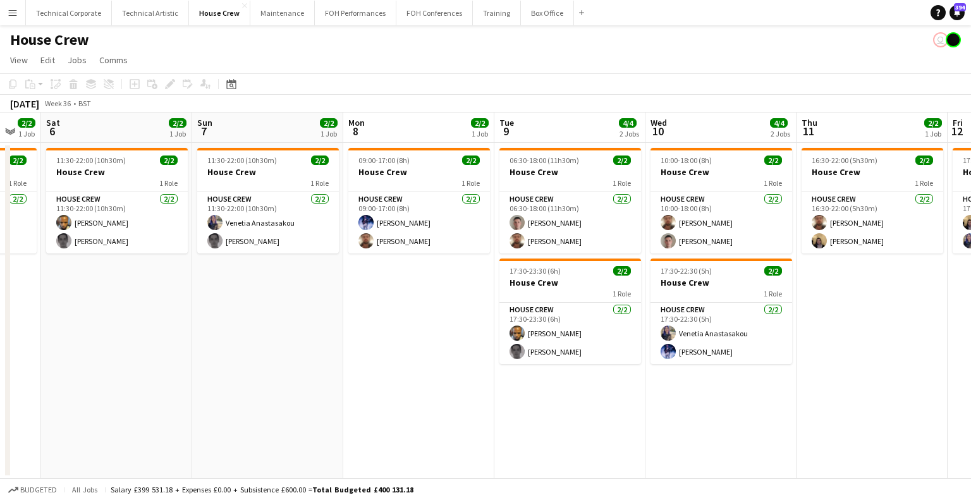
drag, startPoint x: 723, startPoint y: 276, endPoint x: 392, endPoint y: 308, distance: 332.2
click at [392, 308] on app-calendar-viewport "Wed 3 2/2 1 Job Thu 4 2/2 1 Job Fri 5 2/2 1 Job Sat 6 2/2 1 Job Sun 7 2/2 1 Job…" at bounding box center [485, 296] width 971 height 366
click at [531, 342] on app-card-role "House Crew [DATE] 17:30-23:30 (6h) [PERSON_NAME] [PERSON_NAME]" at bounding box center [571, 333] width 142 height 61
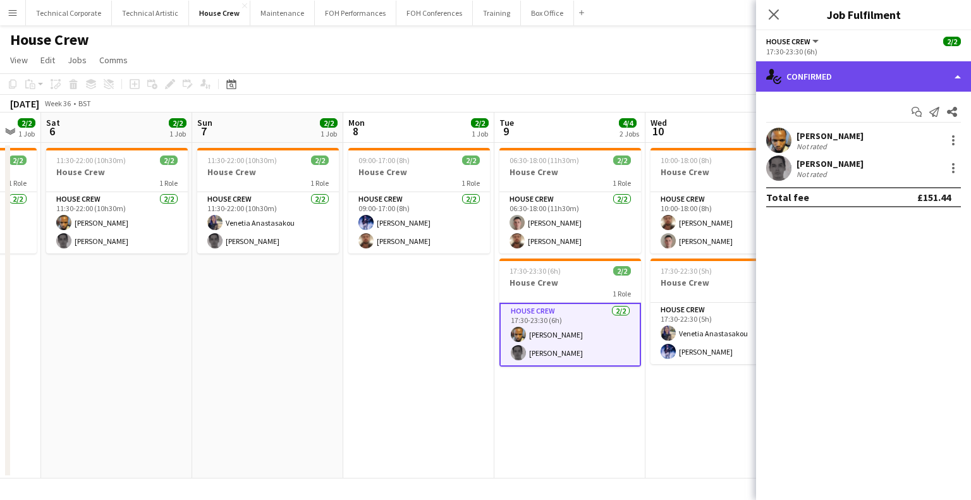
click at [852, 66] on div "single-neutral-actions-check-2 Confirmed" at bounding box center [863, 76] width 215 height 30
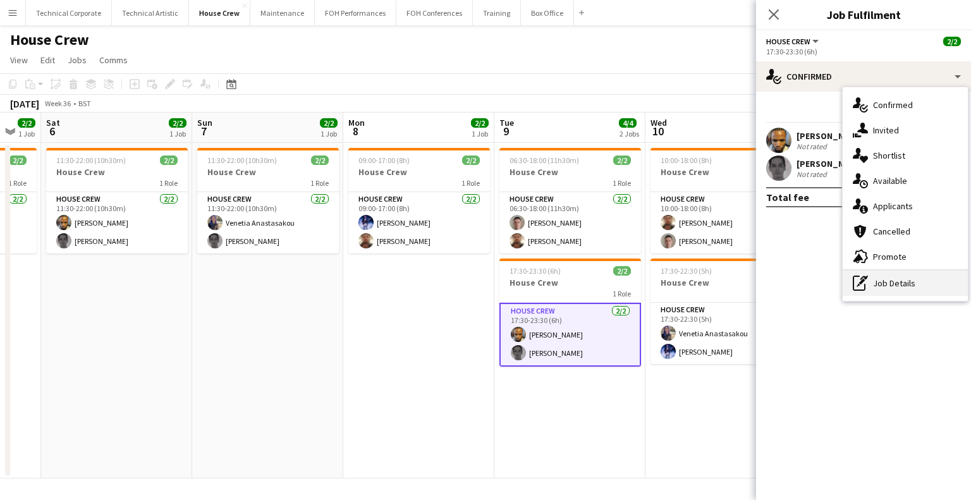
click at [903, 286] on div "pen-write Job Details" at bounding box center [905, 283] width 125 height 25
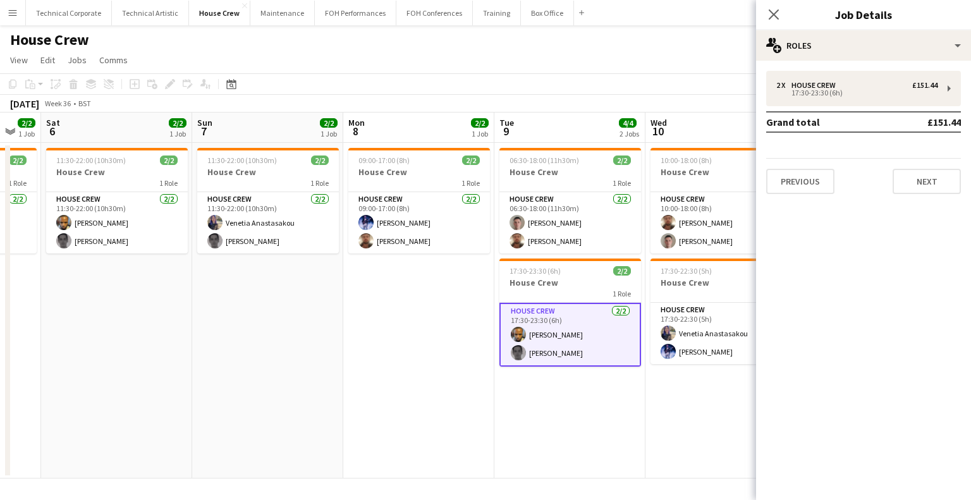
click at [838, 65] on div "2 x House Crew £151.44 17:30-23:30 (6h) Grand total £151.44 Previous Next" at bounding box center [863, 133] width 215 height 144
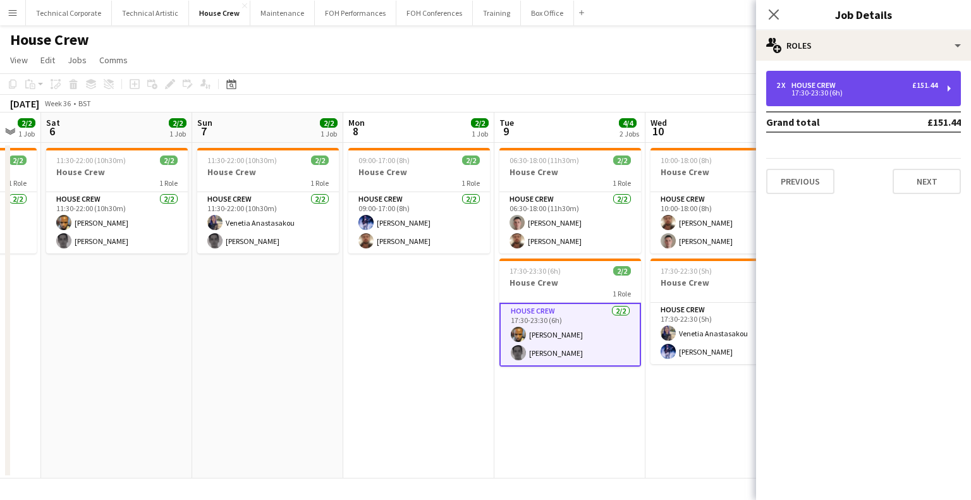
click at [838, 90] on div "17:30-23:30 (6h)" at bounding box center [856, 93] width 161 height 6
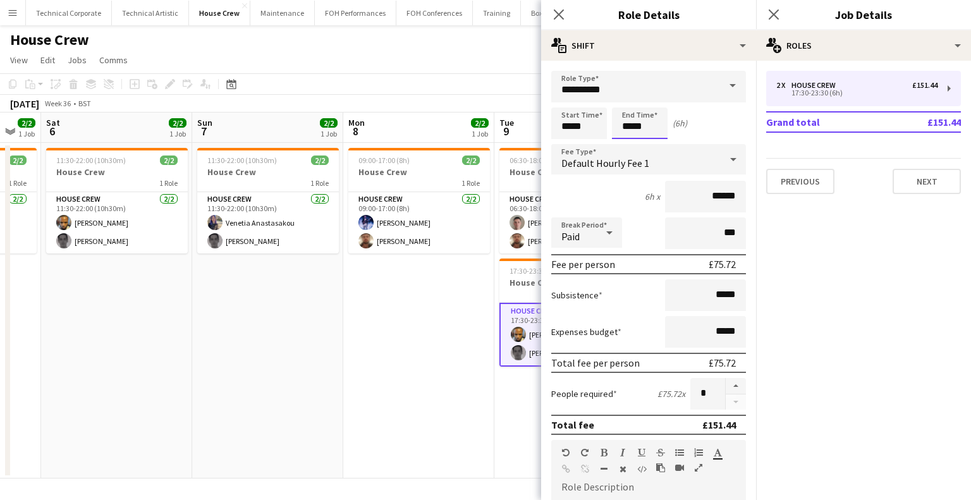
drag, startPoint x: 647, startPoint y: 126, endPoint x: 586, endPoint y: 126, distance: 62.0
click at [591, 128] on div "Start Time ***** End Time ***** (6h)" at bounding box center [648, 123] width 195 height 32
type input "*****"
click at [388, 336] on app-date-cell "09:00-17:00 (8h) 2/2 House Crew 1 Role House Crew [DATE] 09:00-17:00 (8h) [PERS…" at bounding box center [418, 311] width 151 height 336
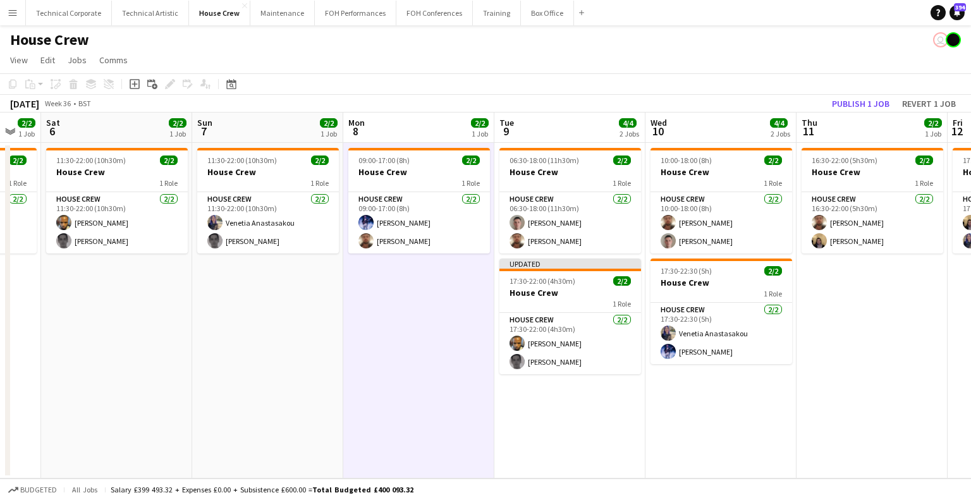
click at [537, 422] on app-date-cell "06:30-18:00 (11h30m) 2/2 House Crew 1 Role House Crew [DATE] 06:30-18:00 (11h30…" at bounding box center [569, 311] width 151 height 336
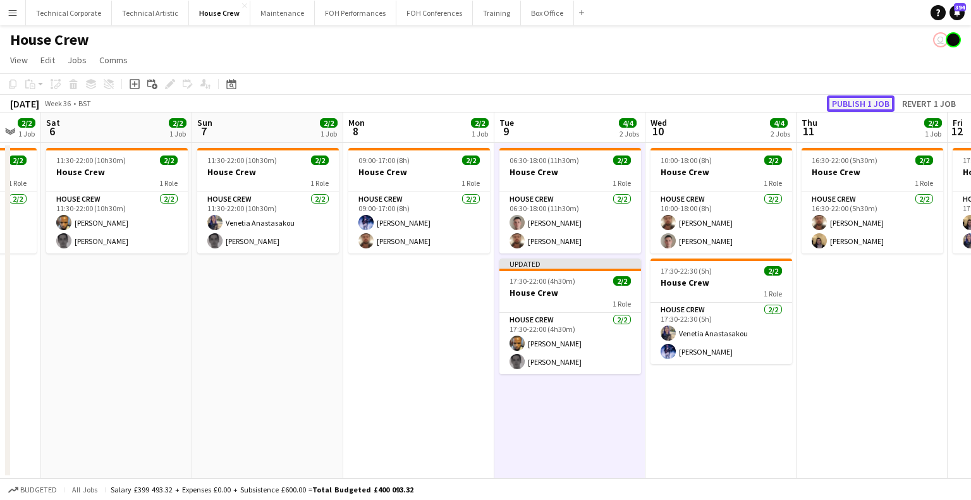
click at [859, 99] on button "Publish 1 job" at bounding box center [861, 103] width 68 height 16
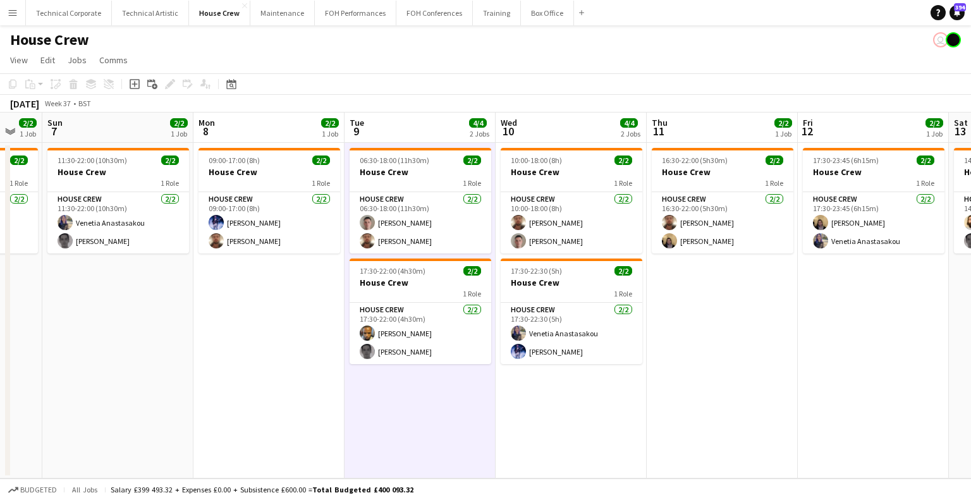
drag, startPoint x: 784, startPoint y: 293, endPoint x: 783, endPoint y: 282, distance: 11.4
click at [791, 283] on app-calendar-viewport "Fri 5 2/2 1 Job Sat 6 2/2 1 Job Sun 7 2/2 1 Job Mon 8 2/2 1 Job Tue 9 4/4 2 Job…" at bounding box center [485, 296] width 971 height 366
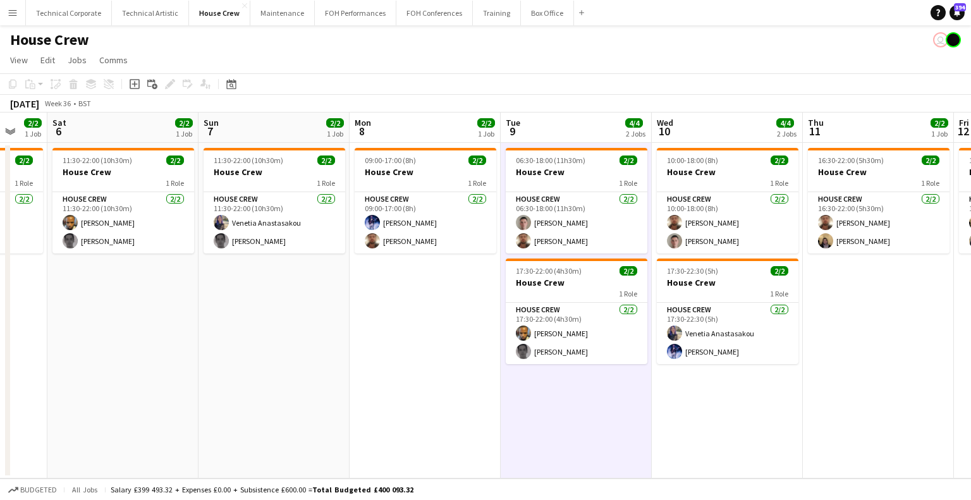
click at [731, 290] on app-calendar-viewport "Thu 4 2/2 1 Job Fri 5 2/2 1 Job Sat 6 2/2 1 Job Sun 7 2/2 1 Job Mon 8 2/2 1 Job…" at bounding box center [485, 296] width 971 height 366
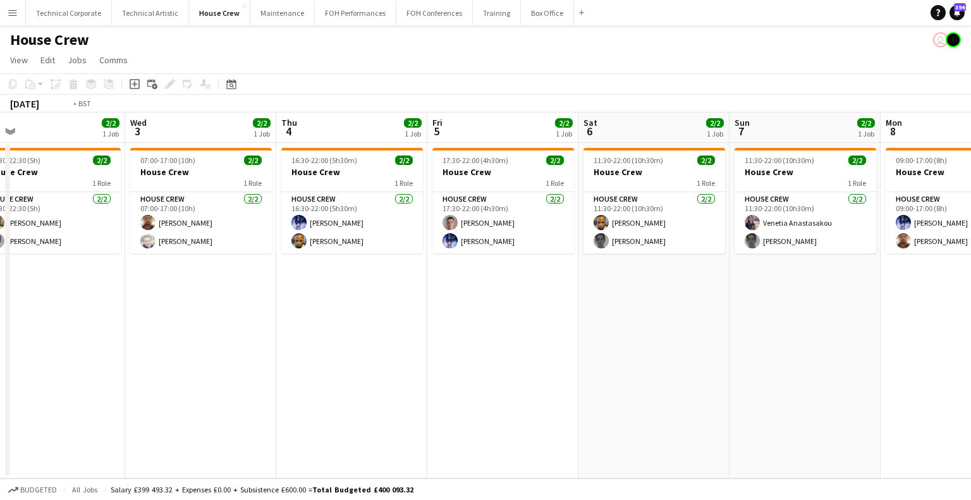
drag, startPoint x: 417, startPoint y: 316, endPoint x: 348, endPoint y: 286, distance: 75.1
click at [726, 288] on app-calendar-viewport "Sun 31 Mon 1 2/2 1 Job Tue 2 2/2 1 Job Wed 3 2/2 1 Job Thu 4 2/2 1 Job Fri 5 2/…" at bounding box center [485, 296] width 971 height 366
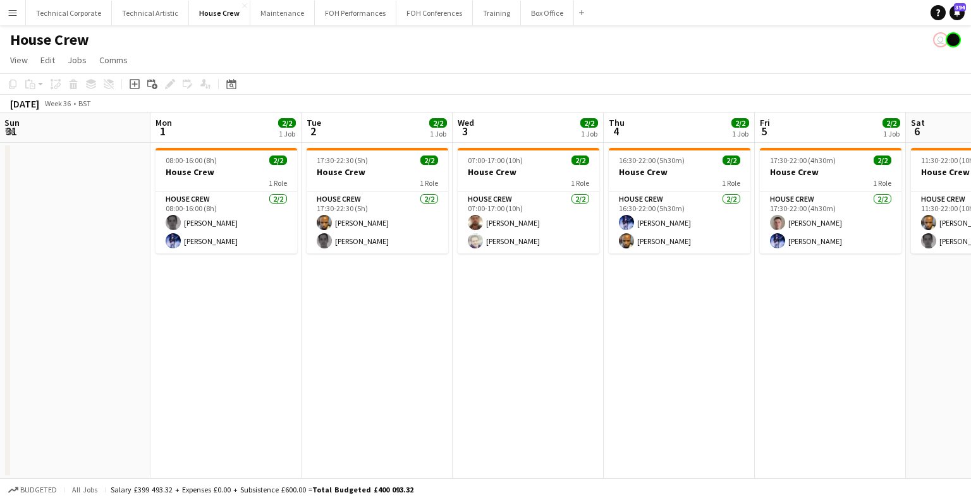
drag, startPoint x: 715, startPoint y: 279, endPoint x: 758, endPoint y: 279, distance: 43.0
click at [758, 279] on app-calendar-viewport "Fri 29 2/2 1 Job Sat 30 Sun 31 Mon 1 2/2 1 Job Tue 2 2/2 1 Job Wed 3 2/2 1 Job …" at bounding box center [485, 296] width 971 height 366
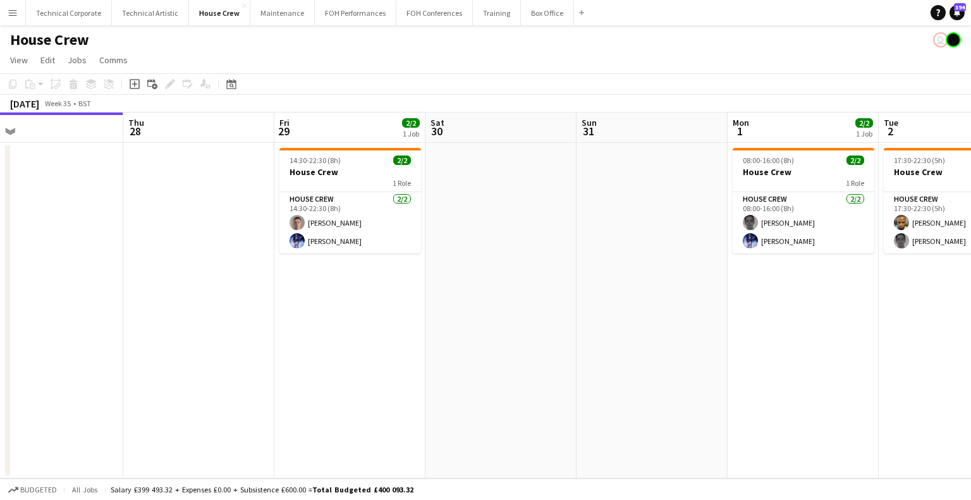
scroll to position [0, 482]
drag, startPoint x: 812, startPoint y: 300, endPoint x: 684, endPoint y: 310, distance: 128.8
click at [684, 310] on app-calendar-viewport "Sun 24 3/3 1 Job Mon 25 4/4 1 Job Tue 26 3/3 2 Jobs Wed 27 Thu 28 Fri 29 2/2 1 …" at bounding box center [485, 296] width 971 height 366
